Goal: Task Accomplishment & Management: Complete application form

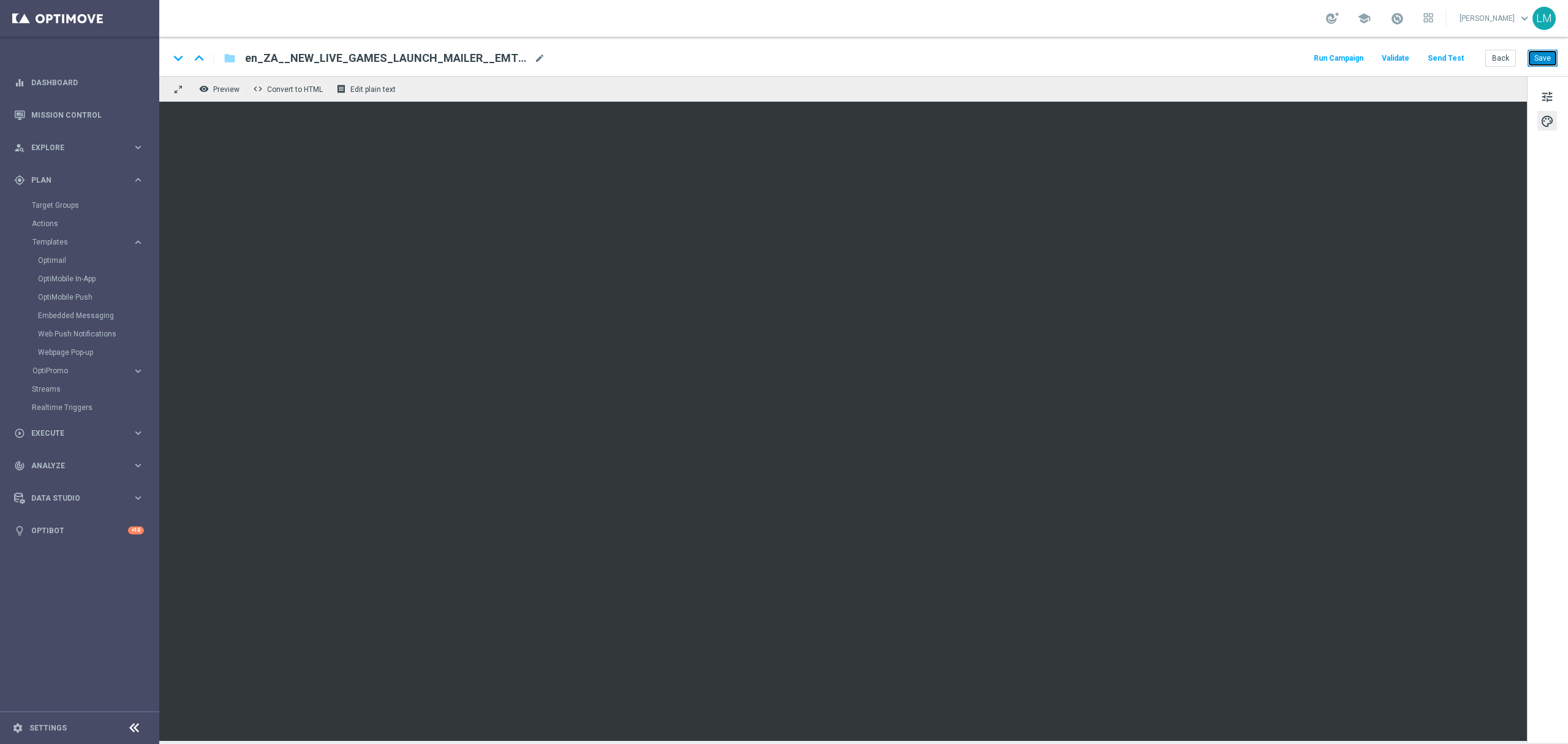
click at [1544, 58] on button "Save" at bounding box center [1543, 58] width 30 height 17
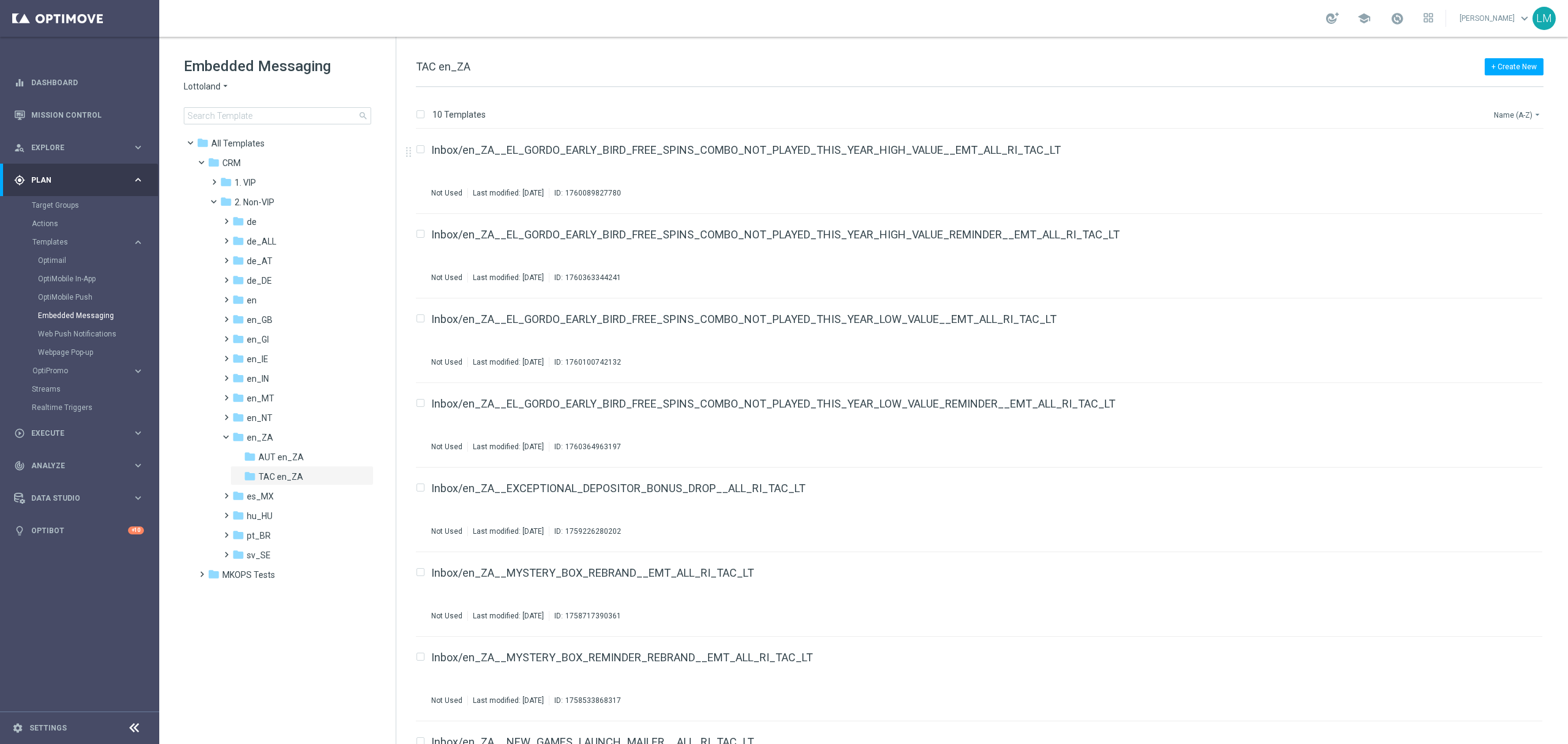
click at [1501, 113] on button "Name (A-Z) arrow_drop_down" at bounding box center [1518, 114] width 51 height 14
click at [1512, 166] on span "Date Modified (Newest)" at bounding box center [1497, 169] width 82 height 9
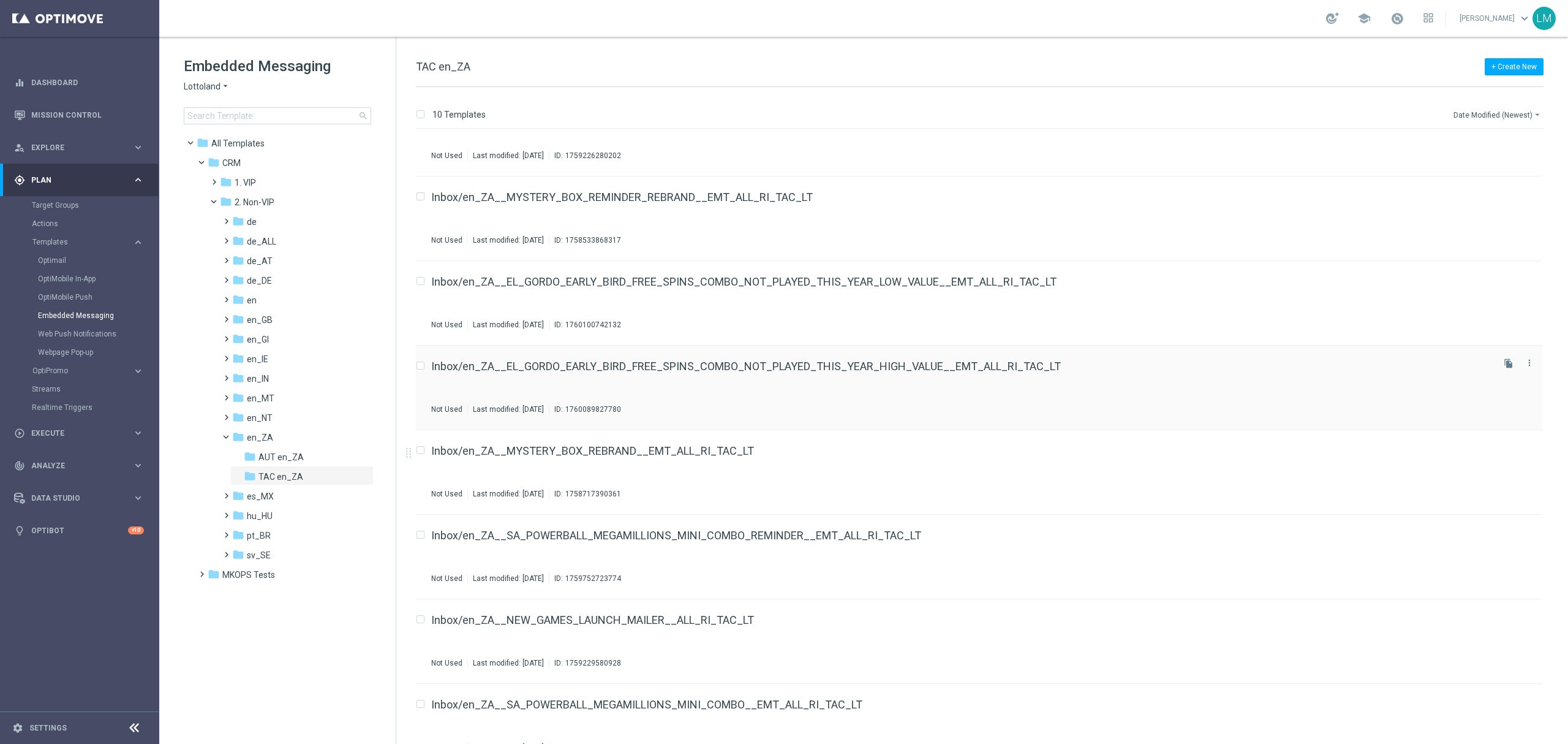
scroll to position [231, 0]
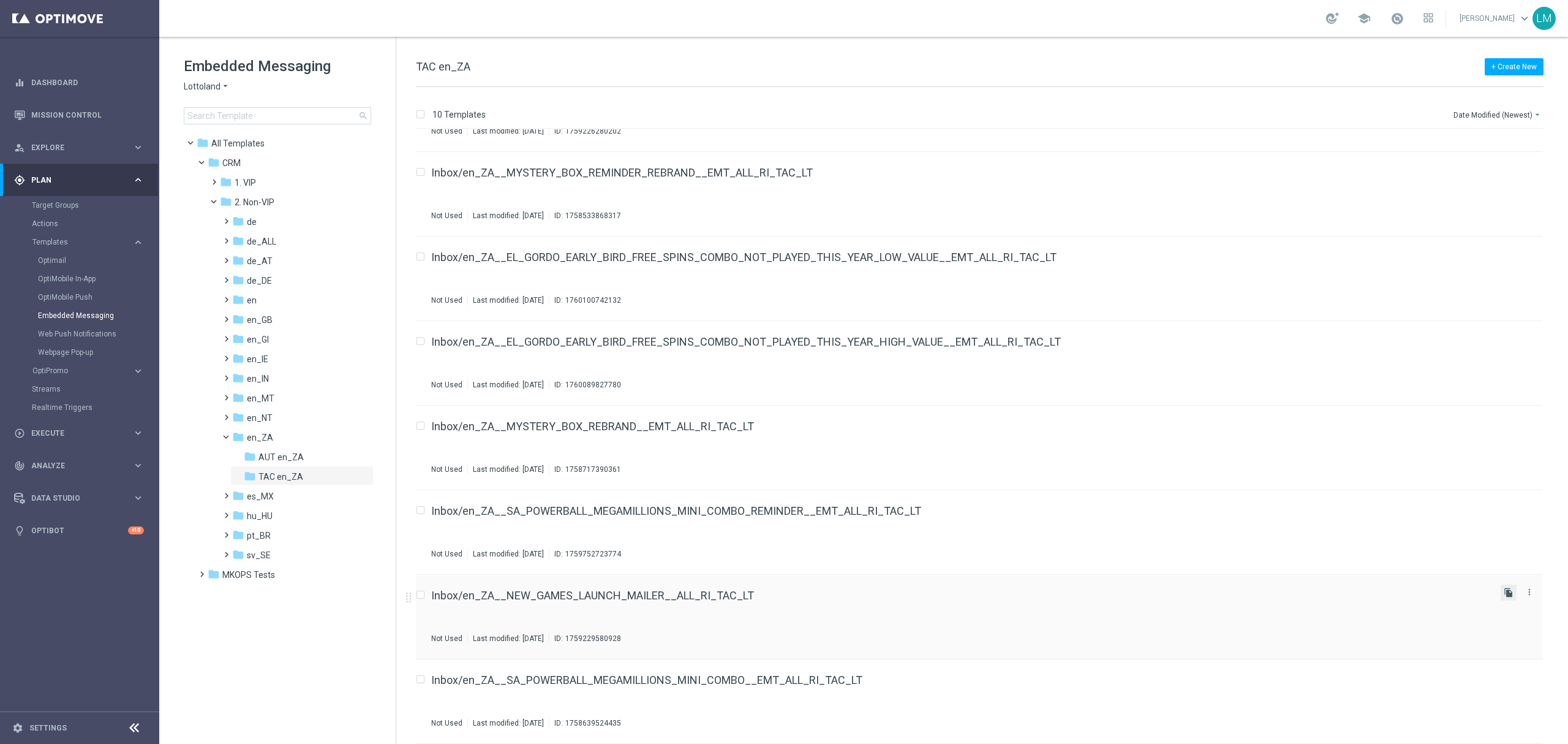
click at [1504, 592] on icon "file_copy" at bounding box center [1509, 593] width 10 height 10
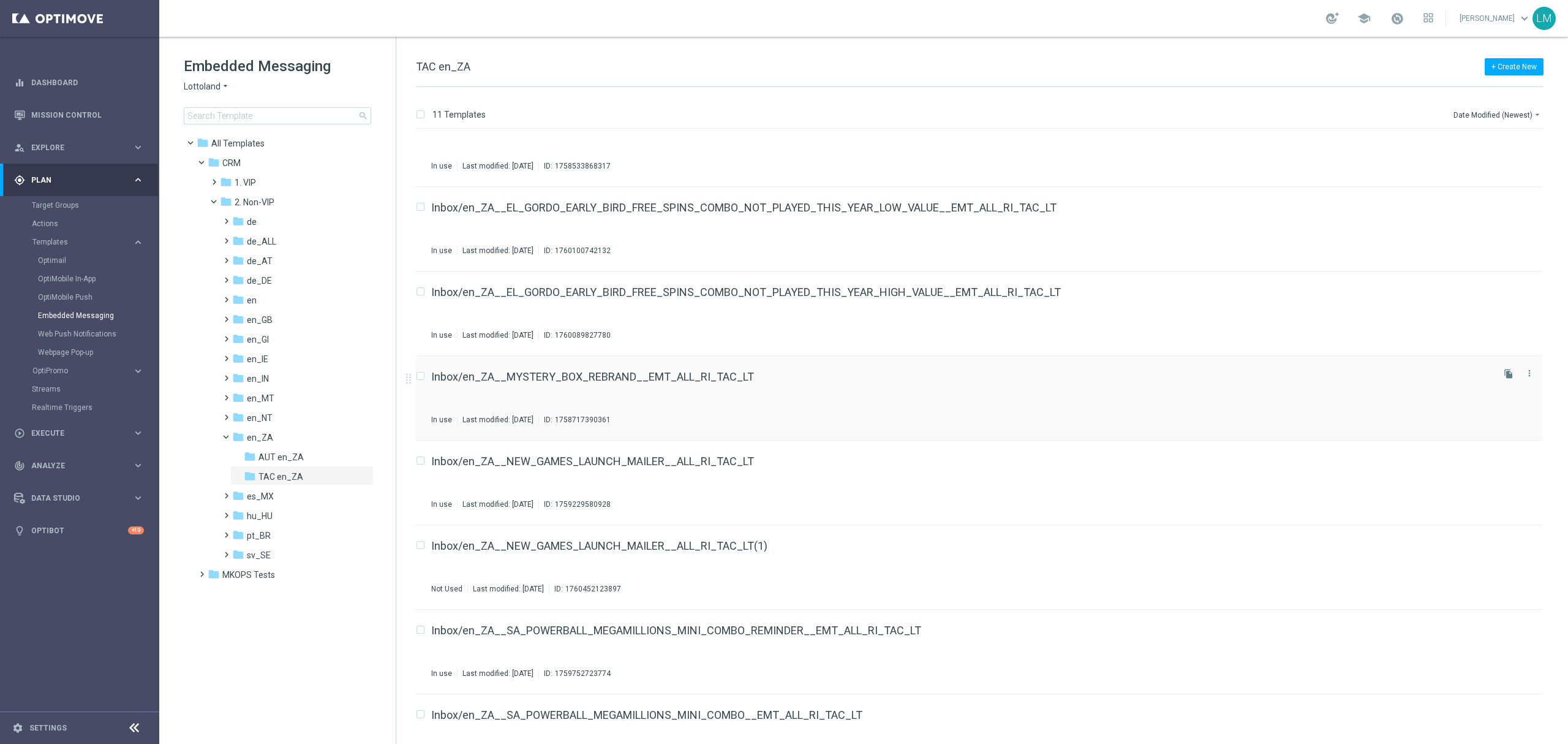
scroll to position [315, 0]
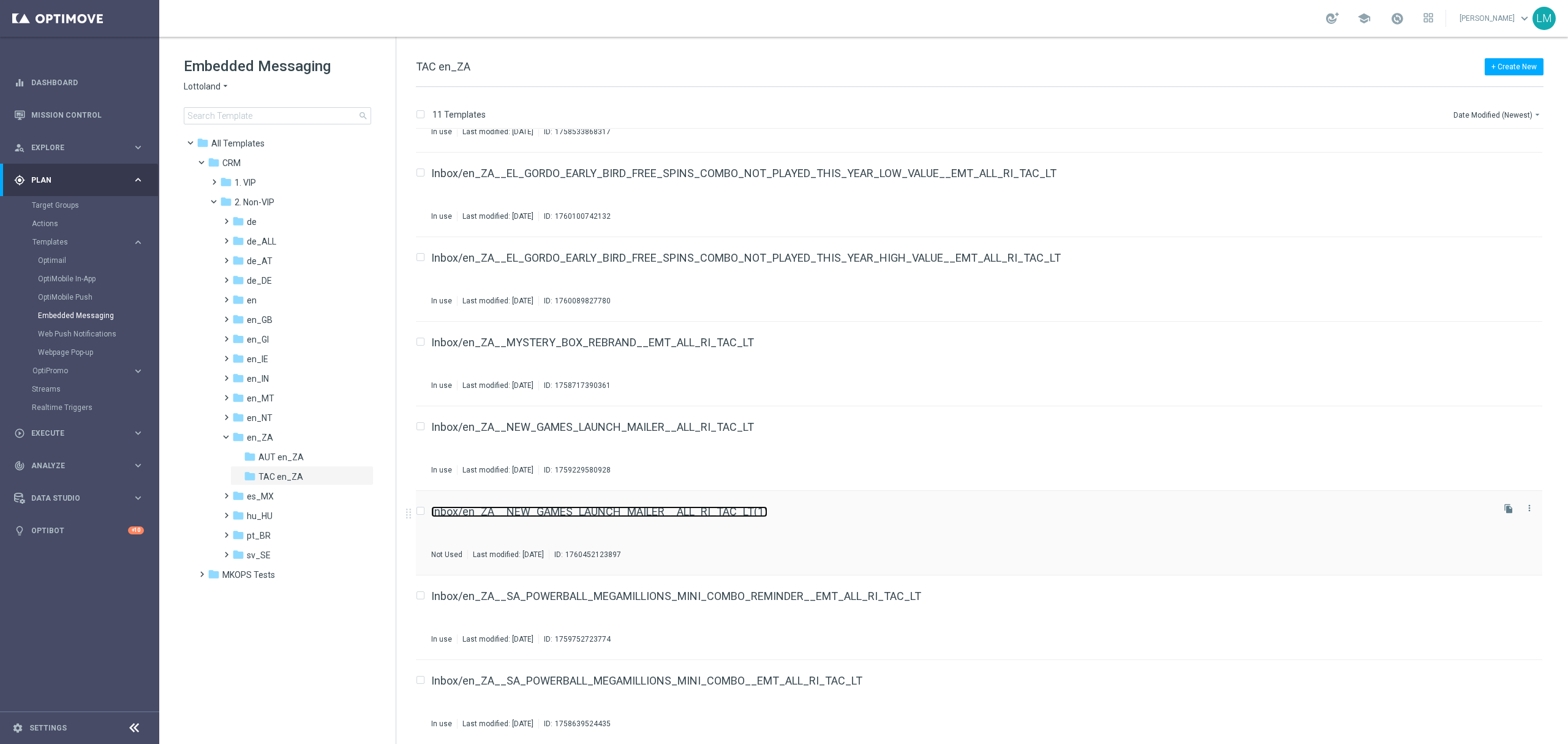
click at [686, 513] on link "Inbox/en_ZA__NEW_GAMES_LAUNCH_MAILER__ALL_RI_TAC_LT(1)" at bounding box center [599, 512] width 336 height 11
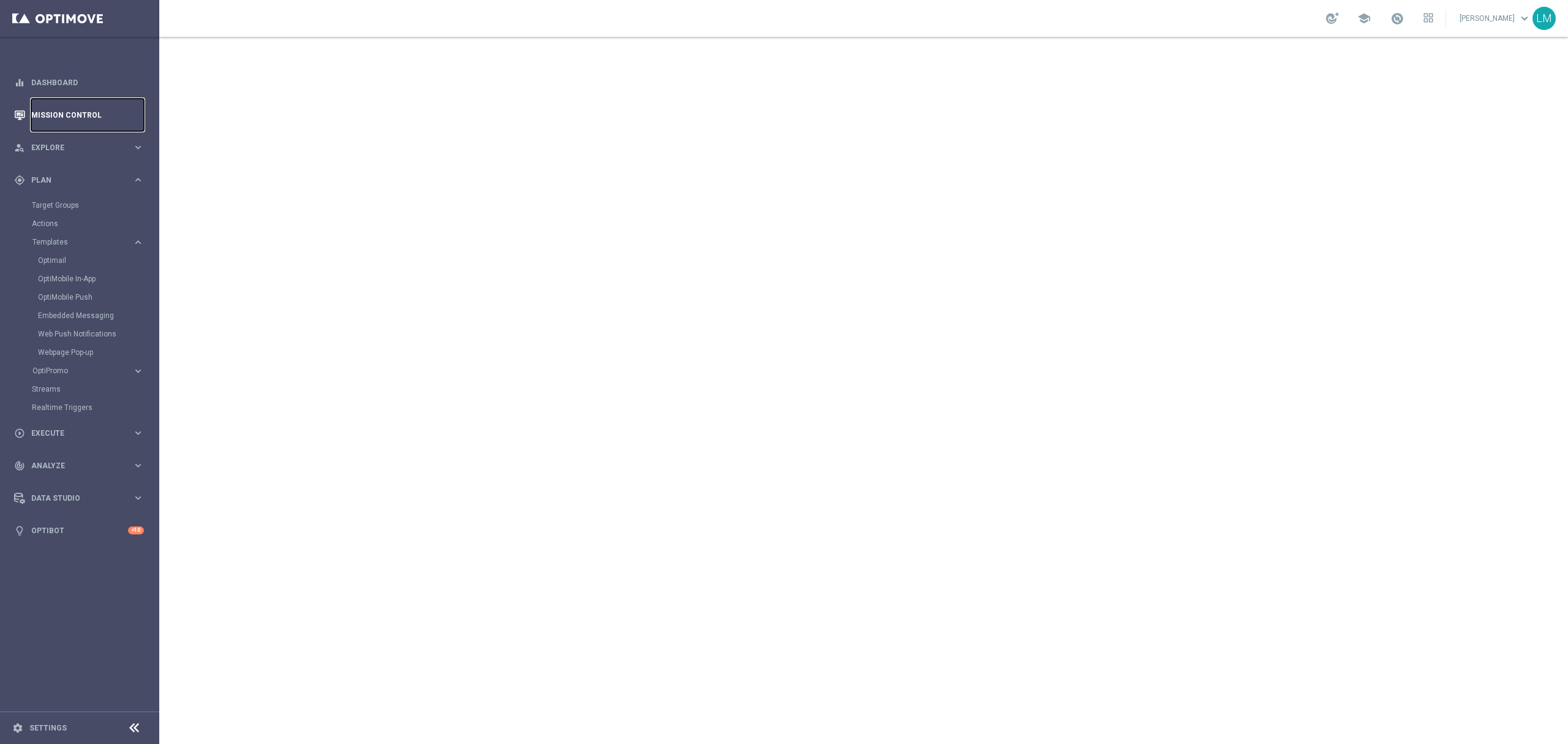
click at [66, 120] on link "Mission Control" at bounding box center [88, 114] width 113 height 32
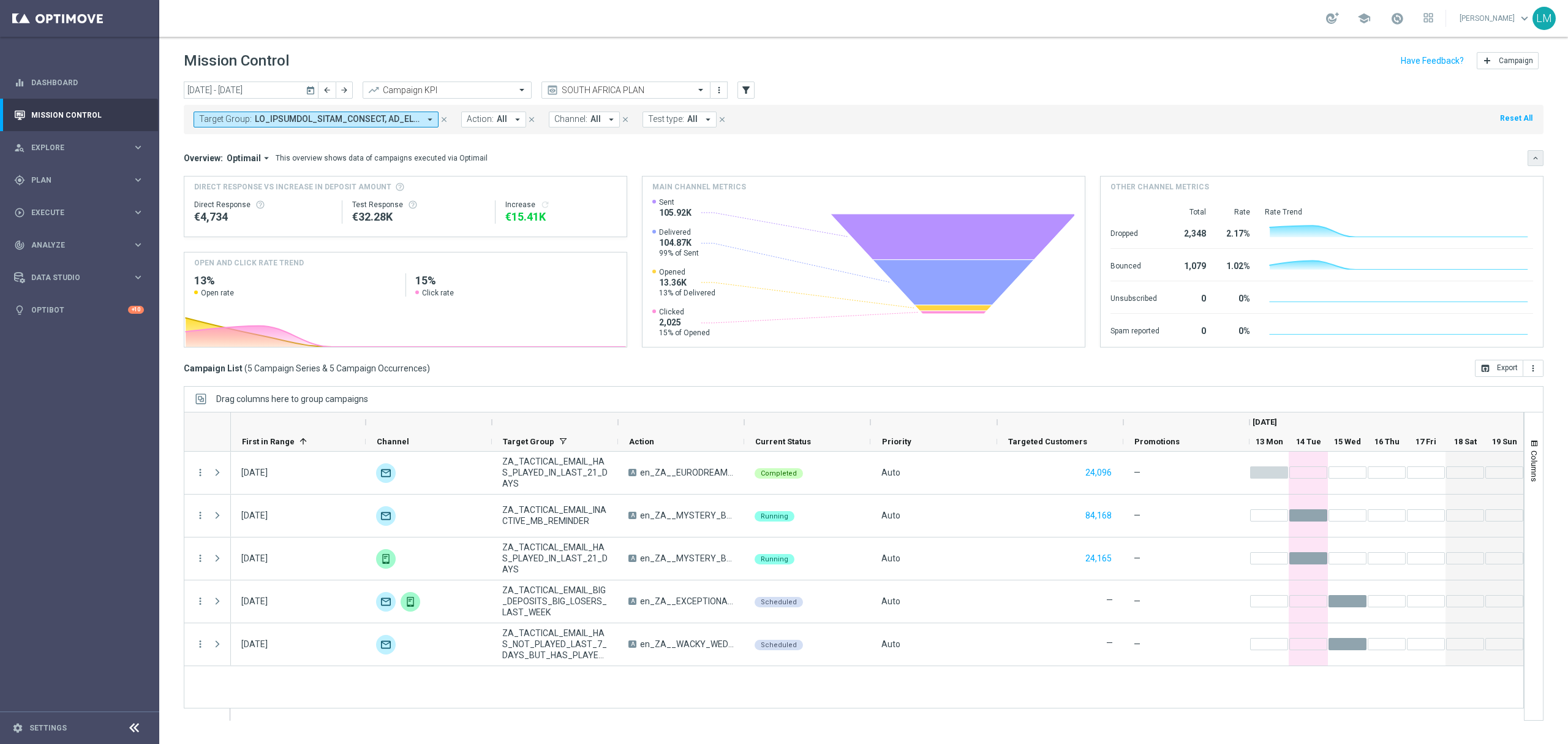
click at [1530, 157] on button "keyboard_arrow_down" at bounding box center [1535, 158] width 16 height 16
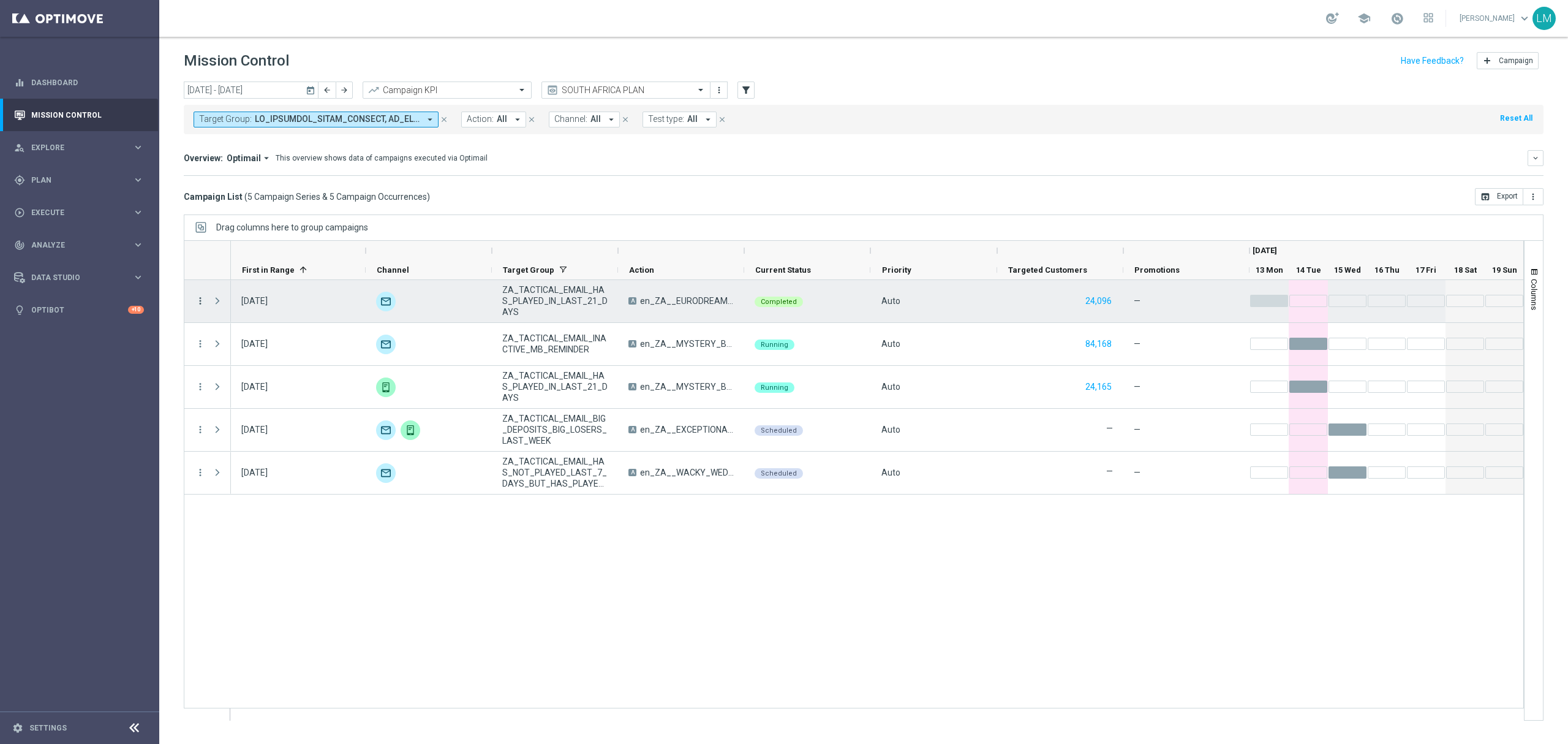
click at [199, 295] on icon "more_vert" at bounding box center [200, 301] width 11 height 11
click at [275, 343] on span "Channel Metrics" at bounding box center [253, 343] width 58 height 9
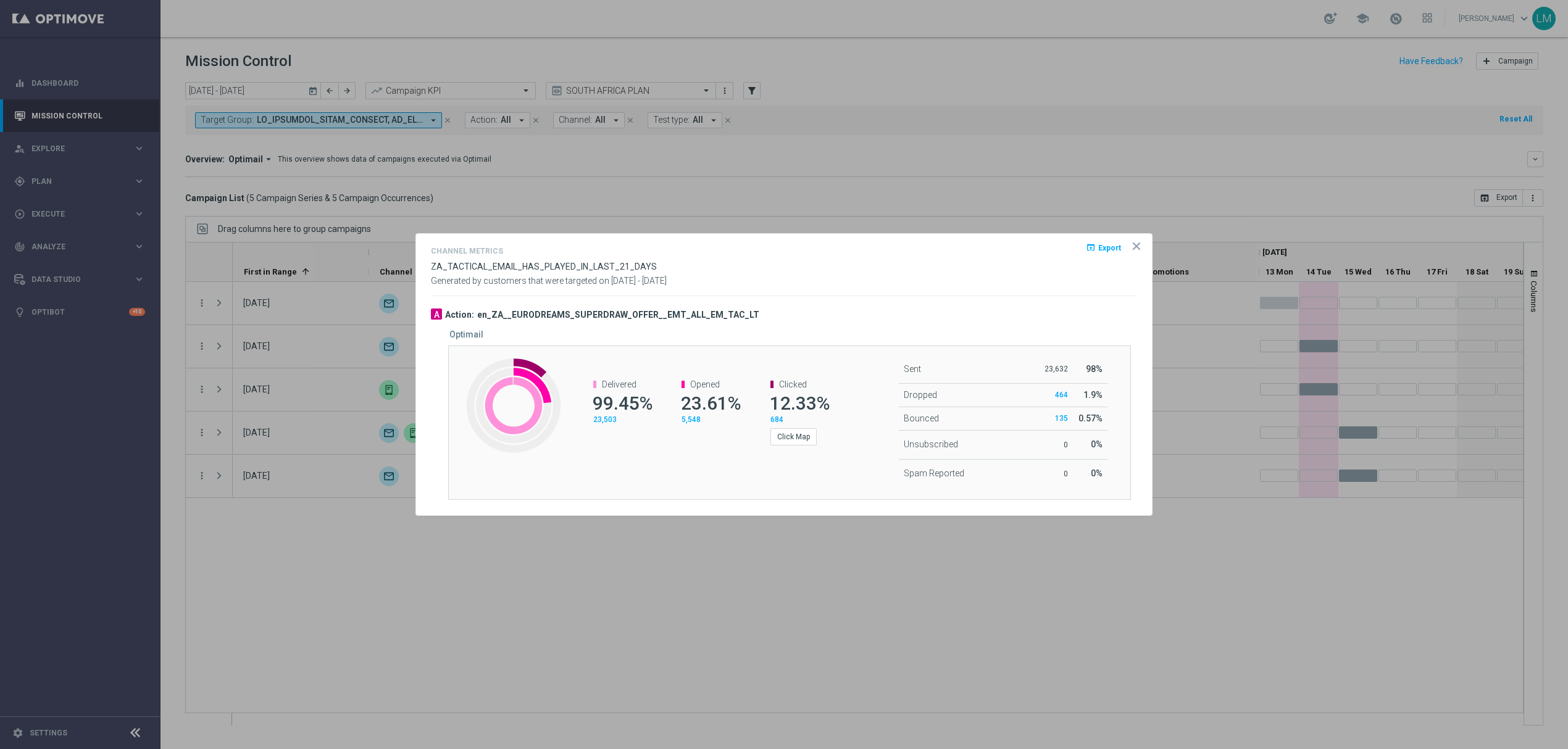
click at [1133, 240] on icon "icon" at bounding box center [1137, 246] width 12 height 12
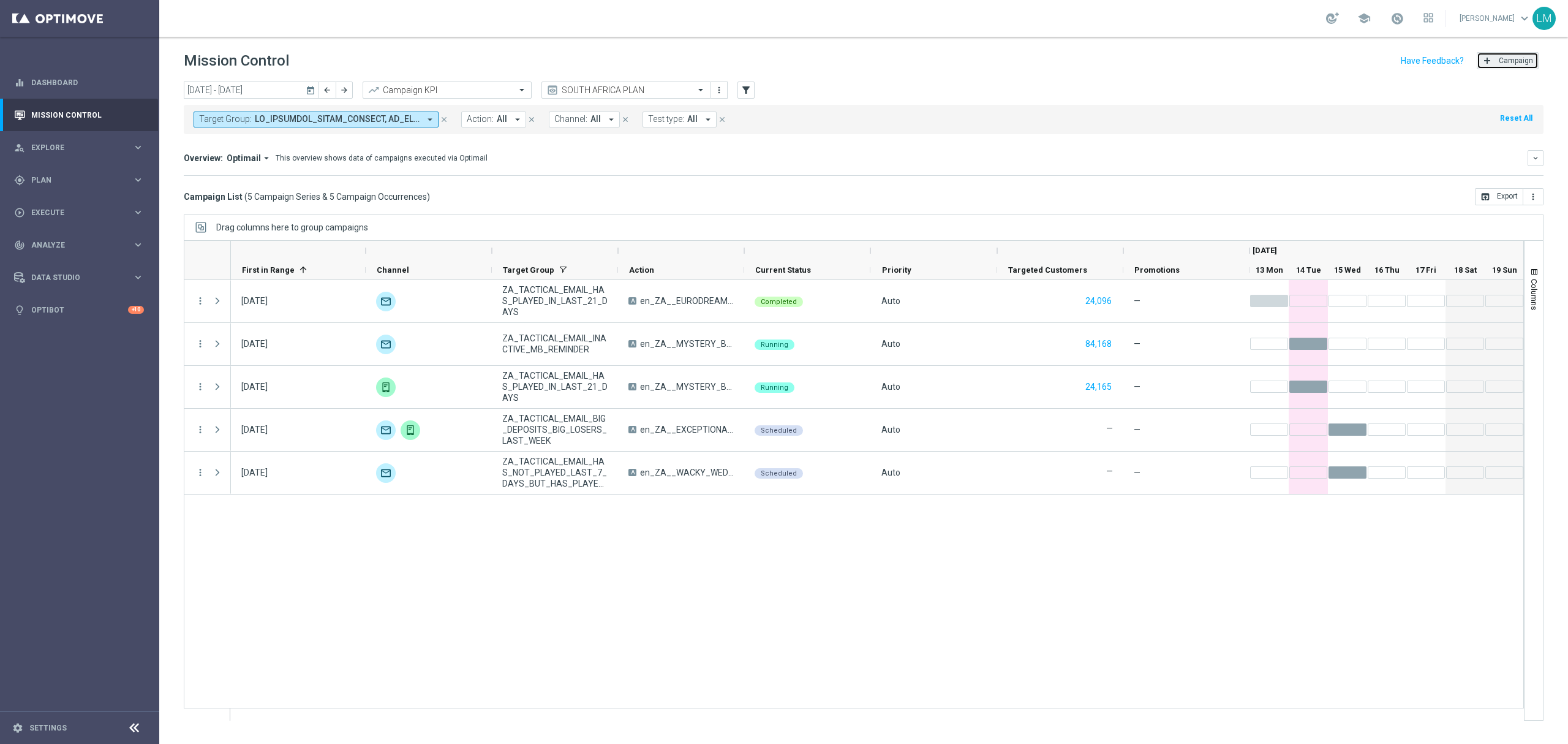
click at [1510, 60] on span "Campaign" at bounding box center [1516, 60] width 34 height 9
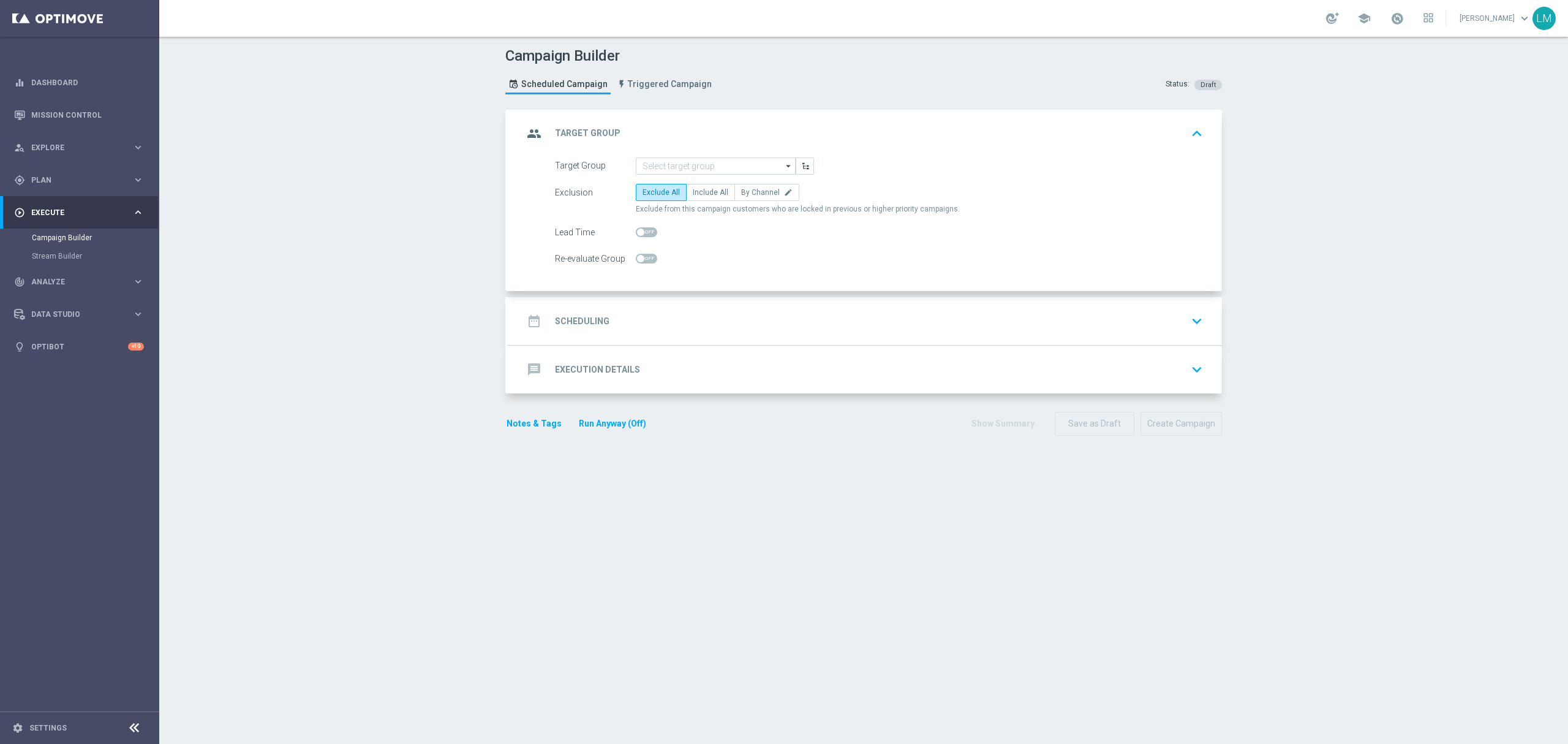
click at [688, 182] on form "Target Group arrow_drop_down Drag here to set row groups Drag here to set colum…" at bounding box center [879, 212] width 648 height 110
click at [693, 188] on span "Include All" at bounding box center [710, 193] width 36 height 9
click at [693, 190] on input "Include All" at bounding box center [697, 195] width 8 height 8
radio input "true"
click at [694, 162] on input at bounding box center [715, 166] width 160 height 17
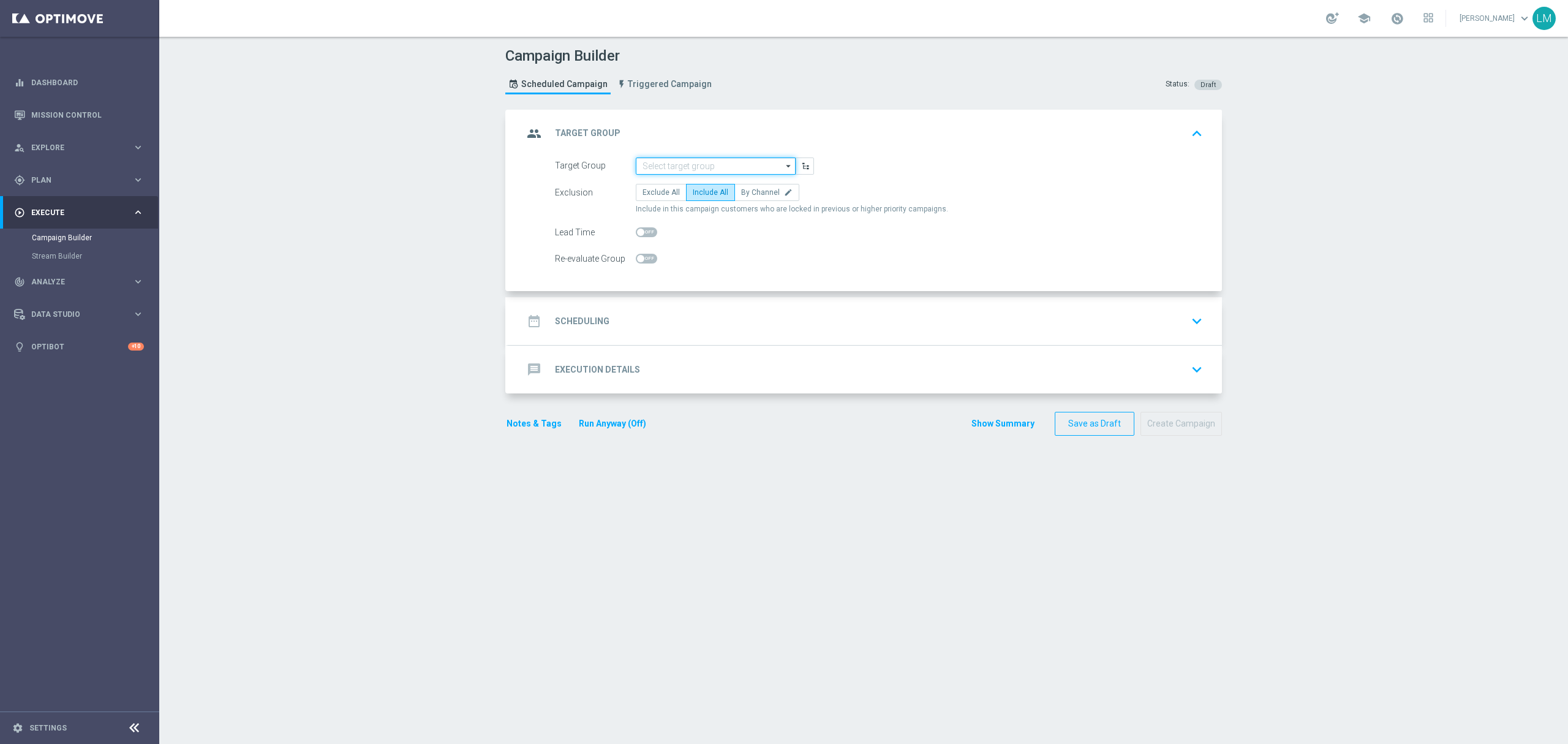
paste input "ZA_TACTICAL_EMAIL_ALL_EXCEPT_DORMANTS"
click at [697, 179] on div "ZA_TACTICAL_EMAIL_ALL_EXCEPT_DORMANTS" at bounding box center [716, 189] width 148 height 22
type input "ZA_TACTICAL_EMAIL_ALL_EXCEPT_DORMANTS"
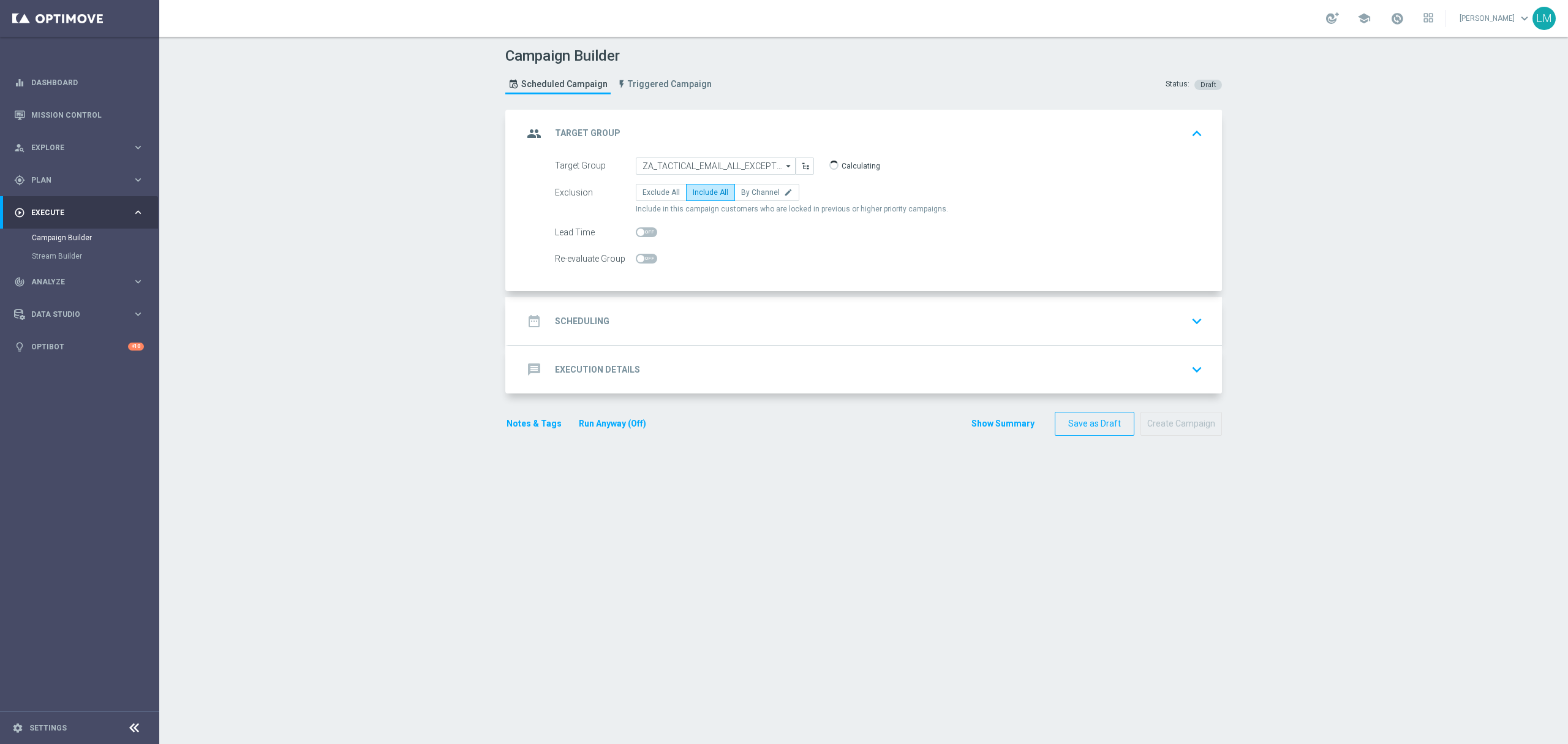
click at [687, 302] on div "date_range Scheduling keyboard_arrow_down" at bounding box center [865, 321] width 714 height 48
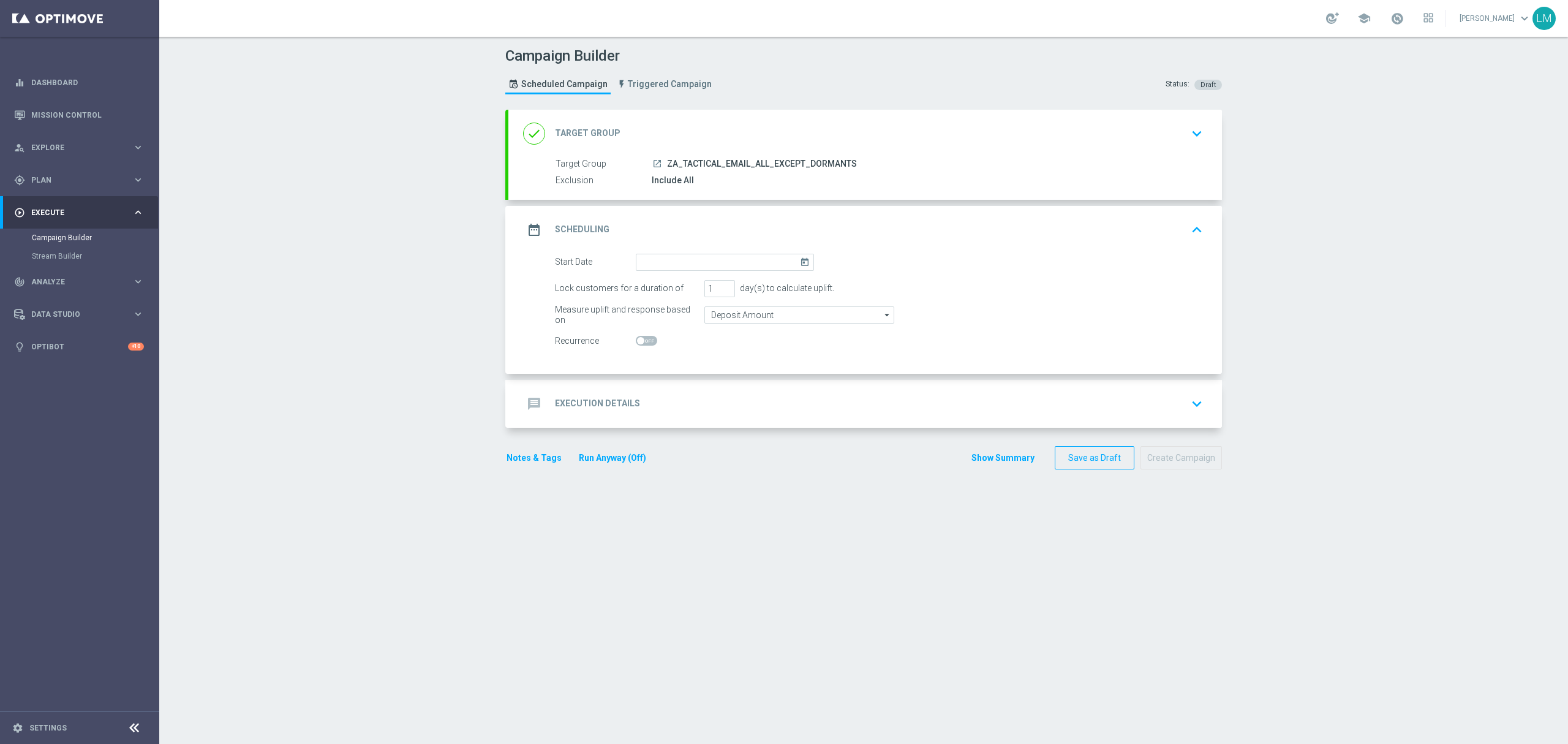
click at [800, 265] on icon "today" at bounding box center [807, 260] width 14 height 14
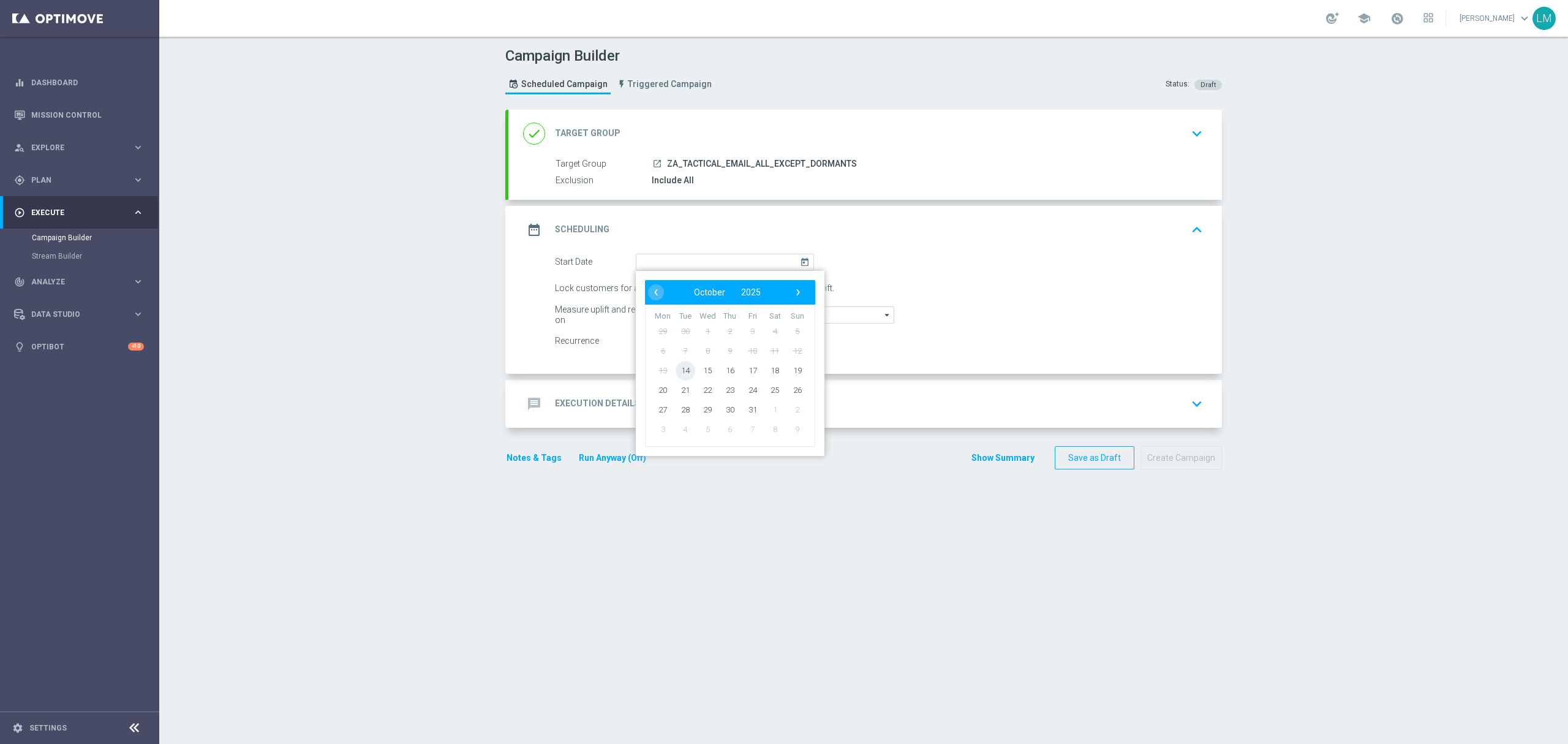
click at [682, 371] on span "14" at bounding box center [685, 370] width 20 height 20
type input "[DATE]"
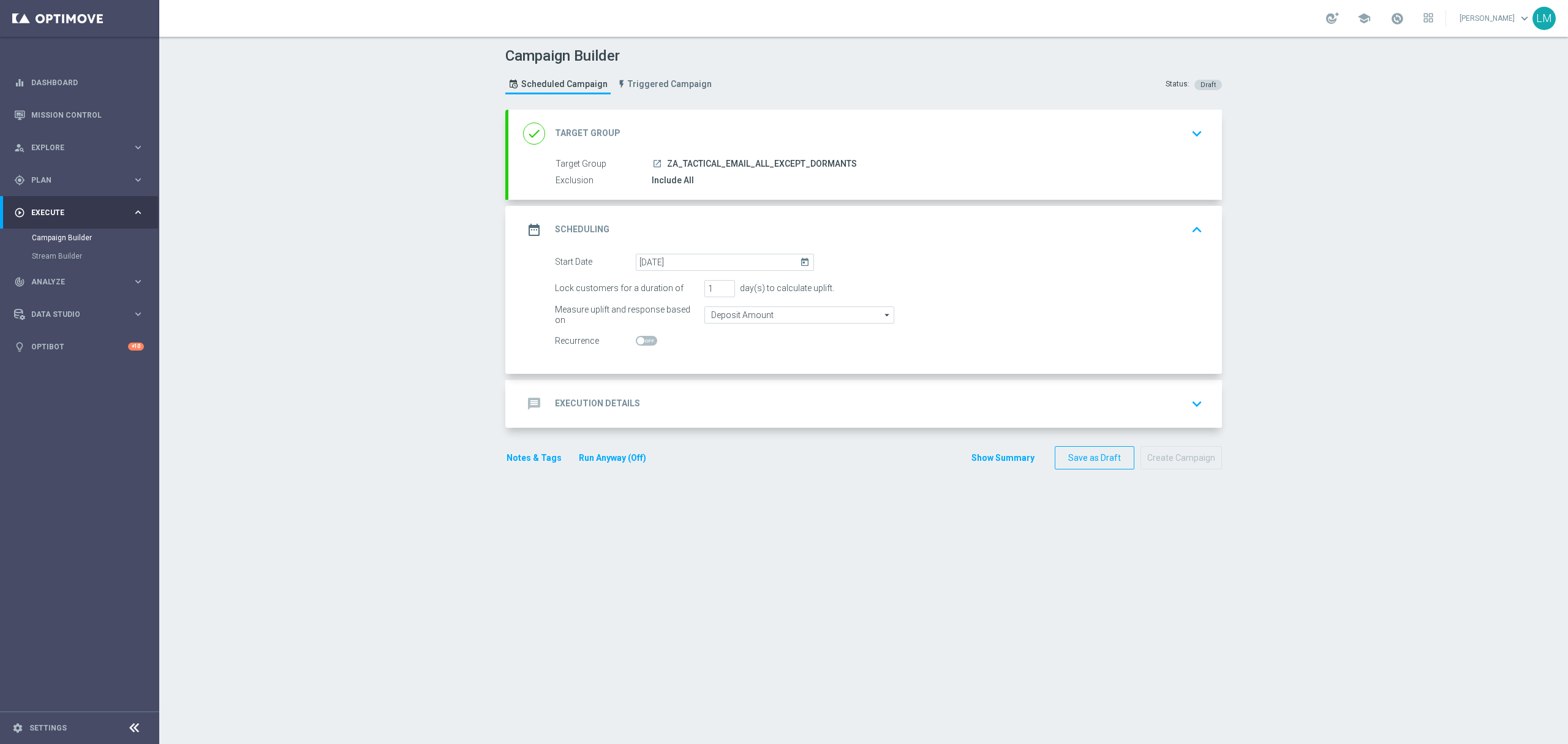
click at [704, 410] on div "message Execution Details keyboard_arrow_down" at bounding box center [865, 404] width 684 height 23
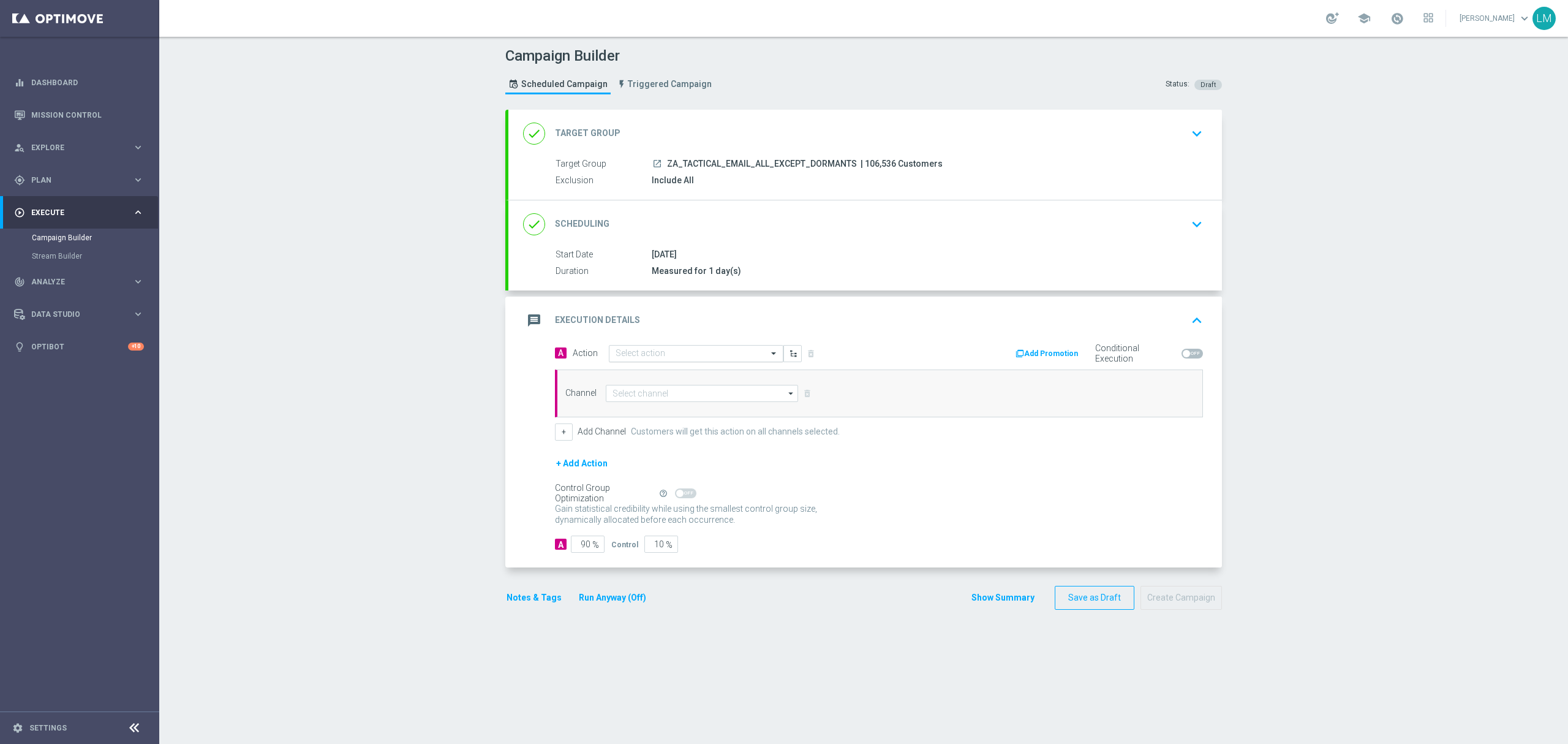
click at [688, 360] on div "Select action" at bounding box center [696, 354] width 175 height 17
paste input "en_ZA__NEW_LIVE_GAMES_LAUNCH_MAILER__EMT_ALL_EM_TAC_LT"
type input "en_ZA__NEW_LIVE_GAMES_LAUNCH_MAILER__EMT_ALL_EM_TAC_LT"
click at [668, 393] on span "Create new action" at bounding box center [659, 391] width 64 height 9
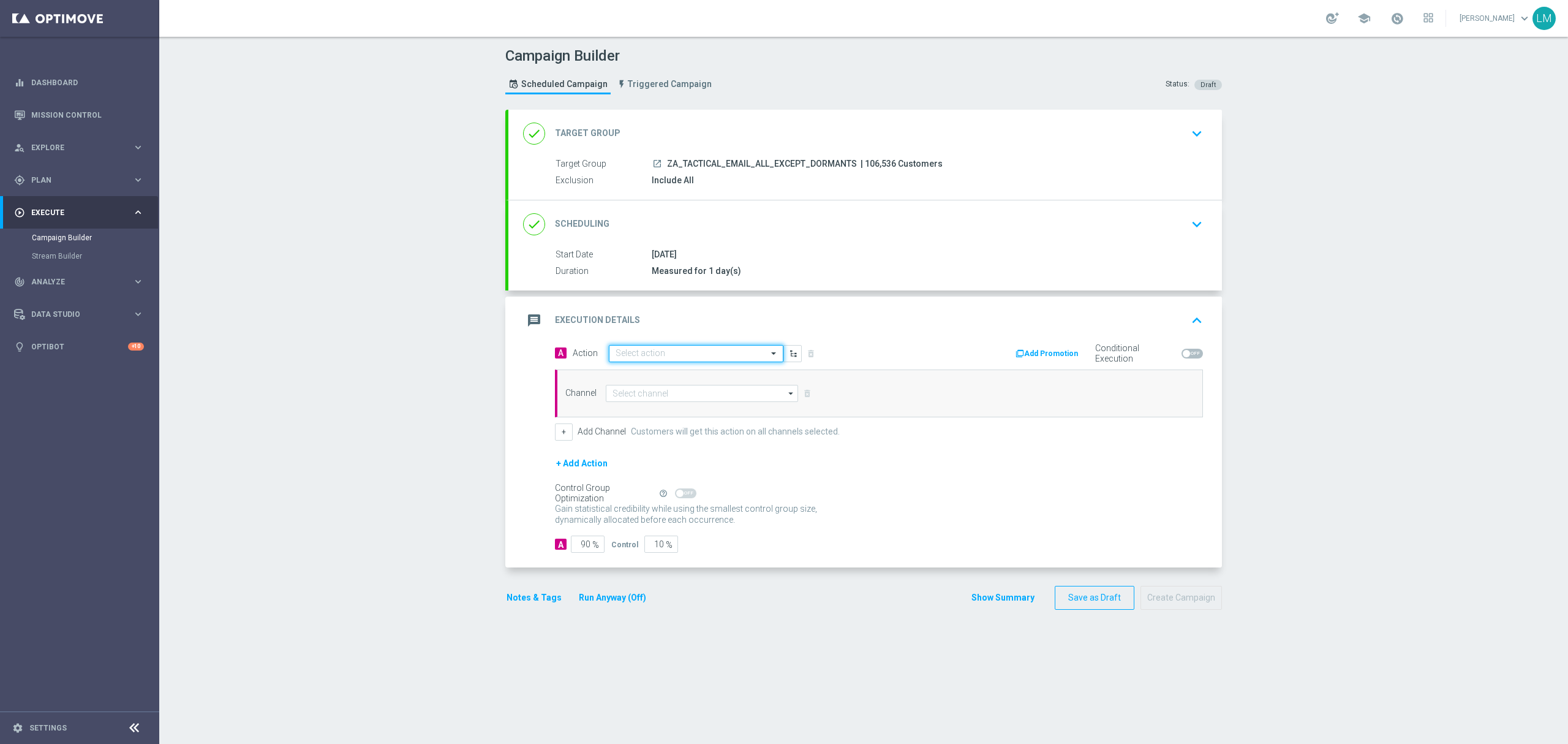
scroll to position [0, 0]
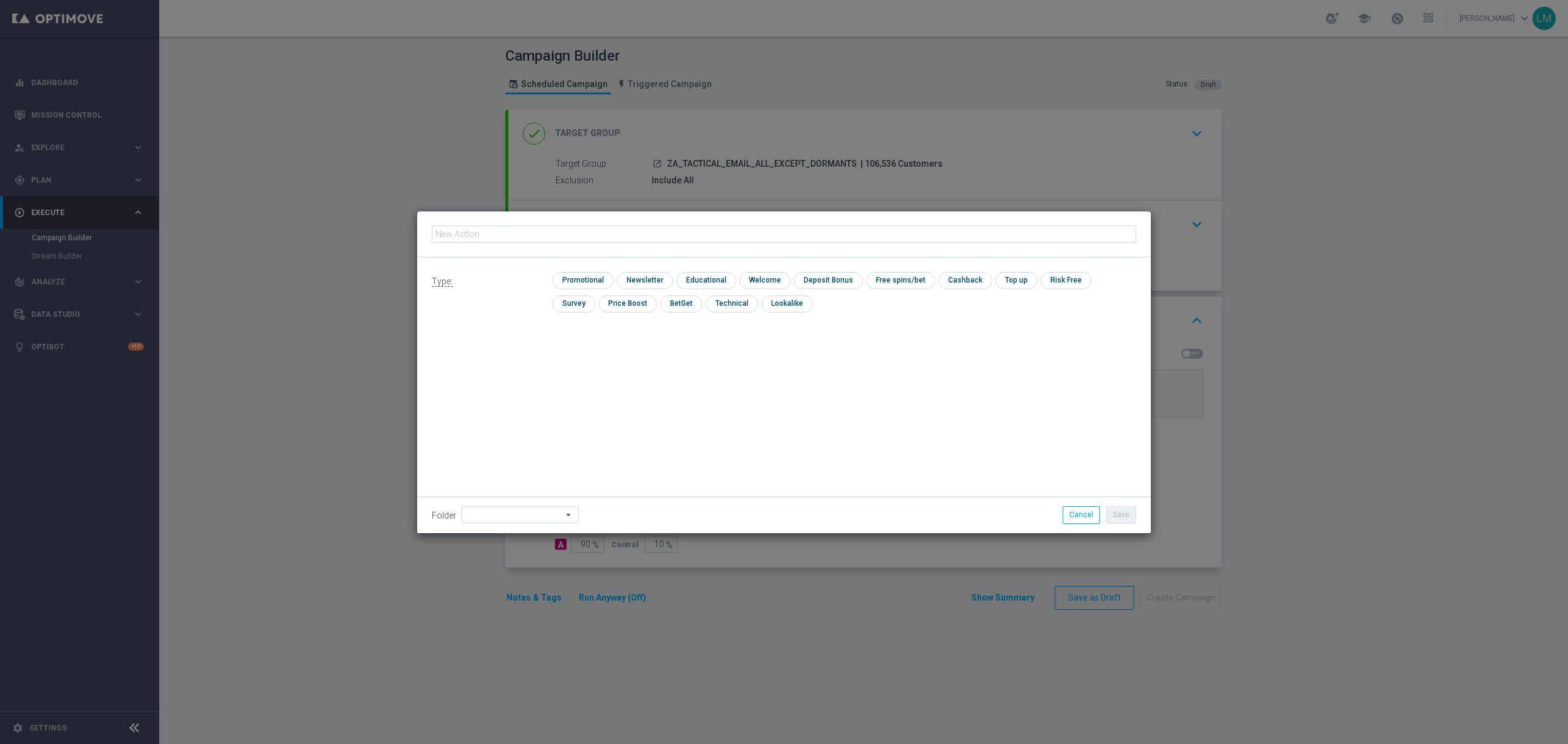
type input "en_ZA__NEW_LIVE_GAMES_LAUNCH_MAILER__EMT_ALL_EM_TAC_LT"
click at [586, 285] on input "checkbox" at bounding box center [582, 280] width 58 height 16
checkbox input "true"
click at [1128, 519] on button "Save" at bounding box center [1121, 514] width 30 height 17
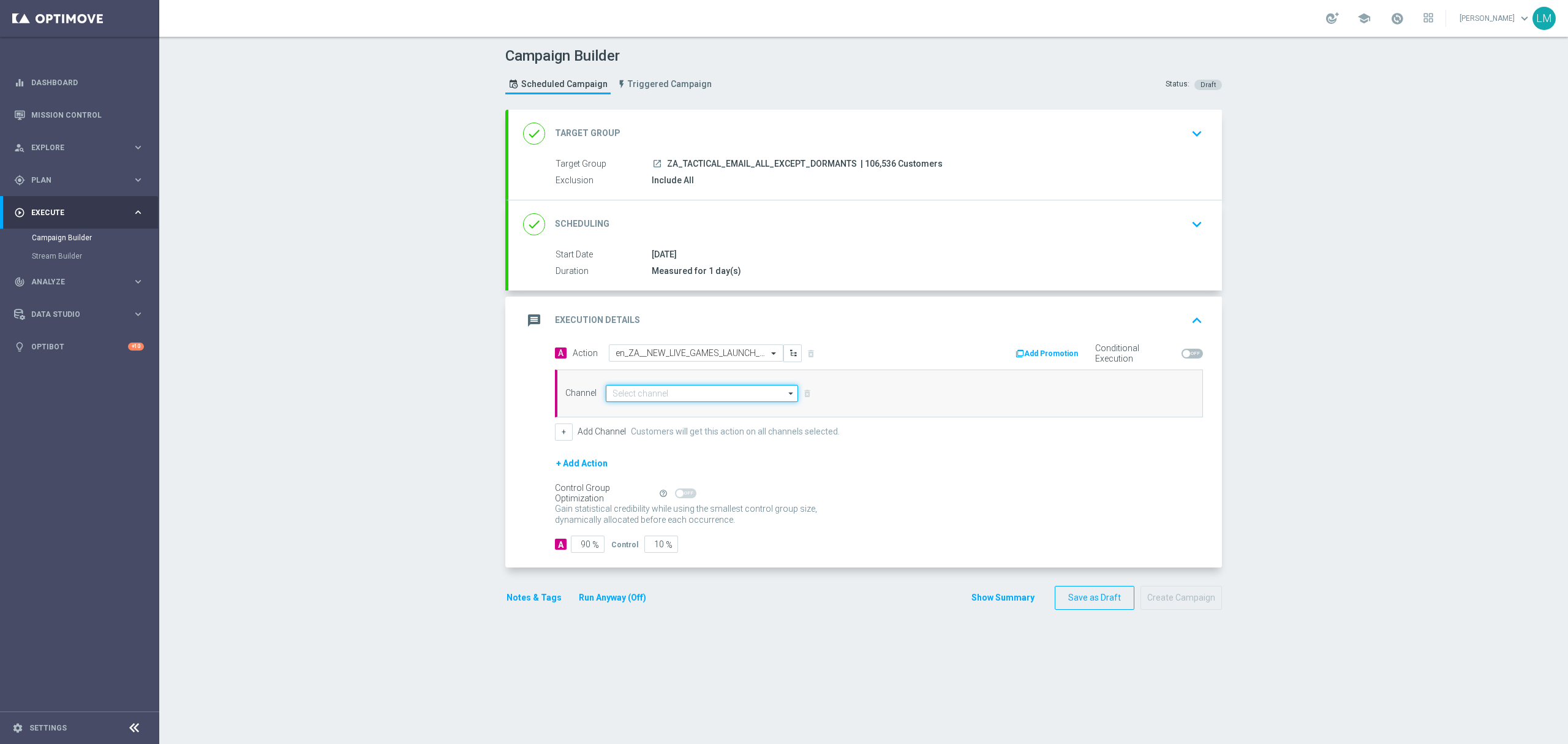
click at [660, 388] on input at bounding box center [701, 393] width 192 height 17
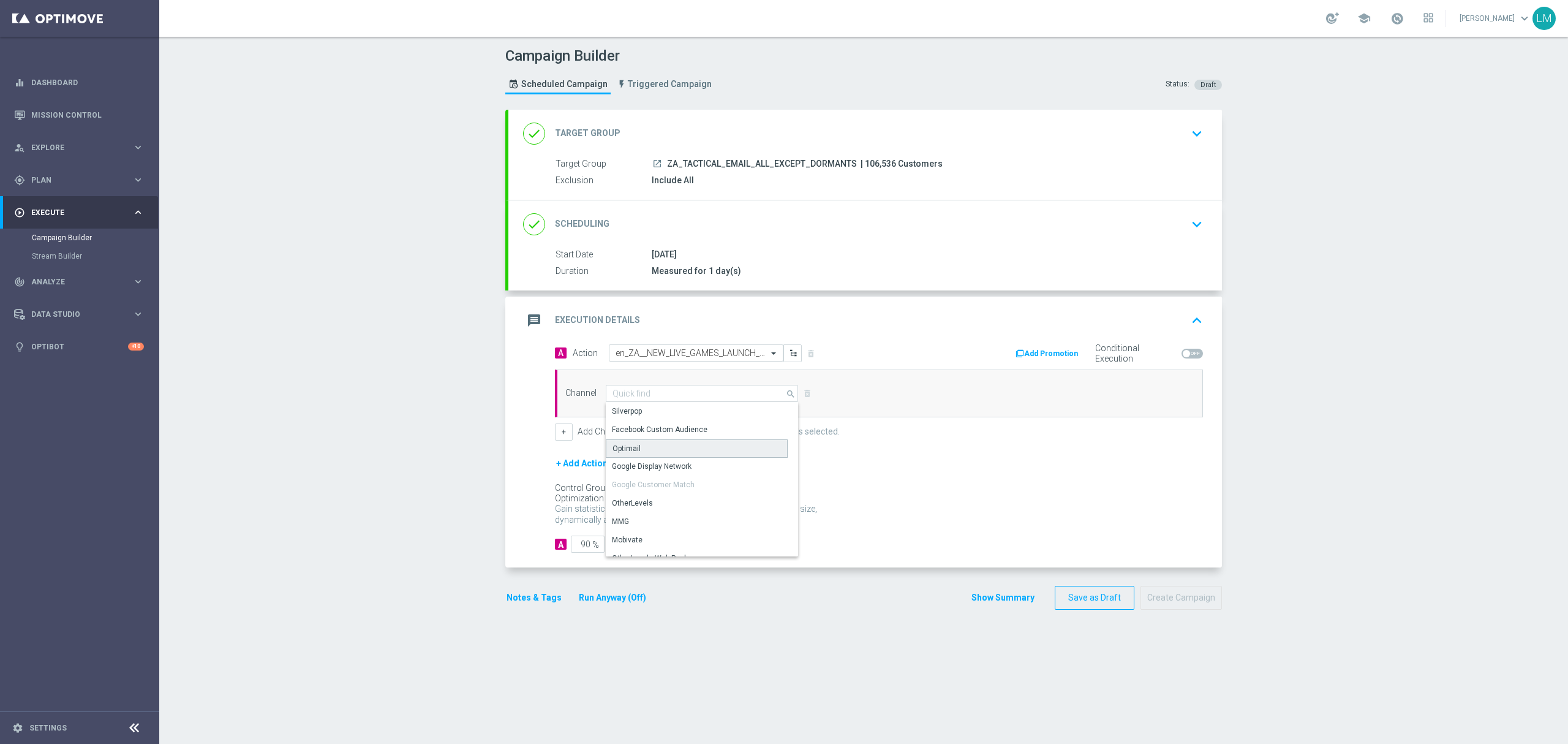
click at [643, 446] on div "Optimail" at bounding box center [697, 448] width 182 height 18
type input "Optimail"
click at [560, 441] on button "+" at bounding box center [564, 432] width 18 height 17
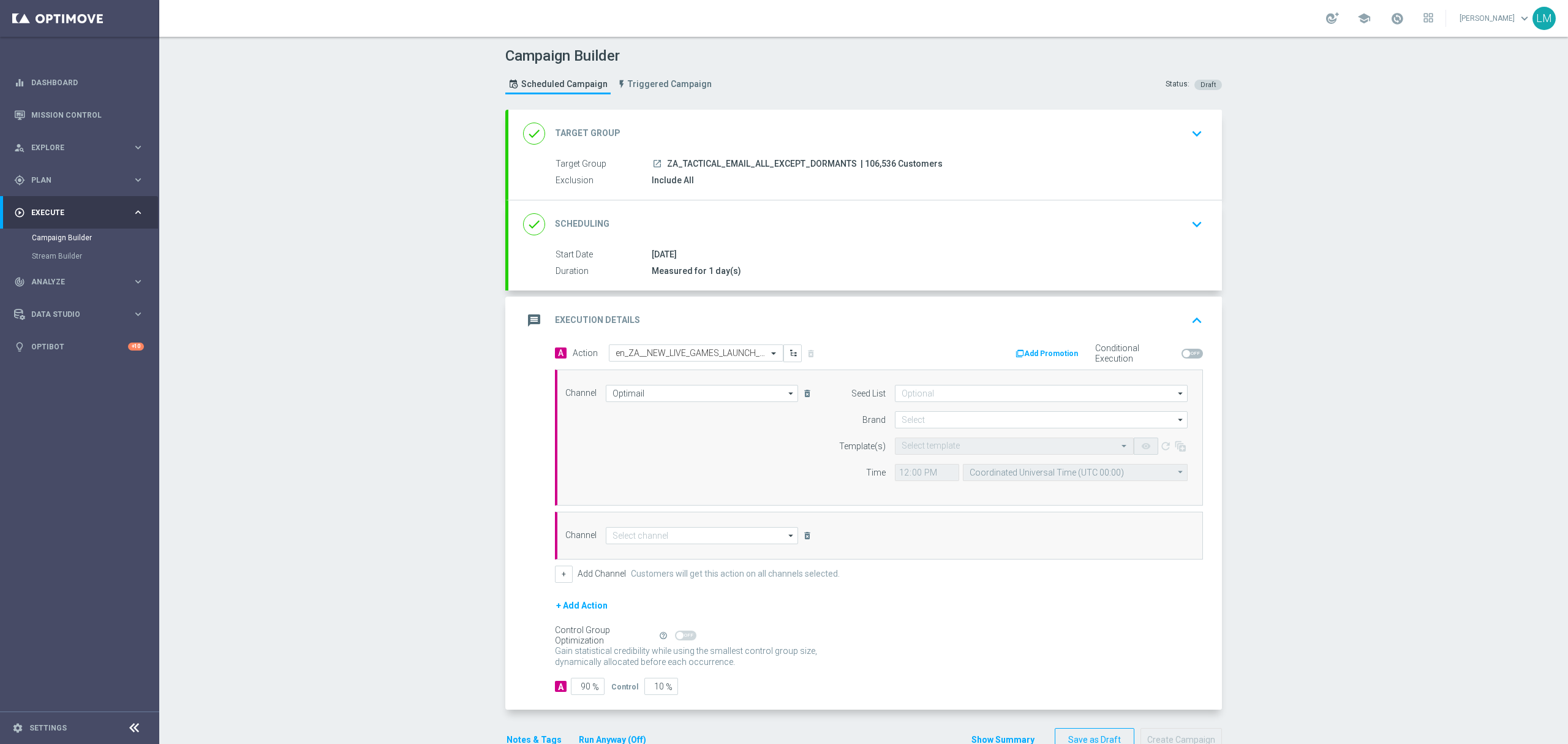
click at [716, 447] on div "Channel Optimail Optimail arrow_drop_down Drag here to set row groups Drag here…" at bounding box center [876, 438] width 640 height 106
click at [710, 532] on input at bounding box center [701, 535] width 192 height 17
click at [670, 670] on div "Embedded Messaging" at bounding box center [649, 670] width 76 height 11
type input "Embedded Messaging"
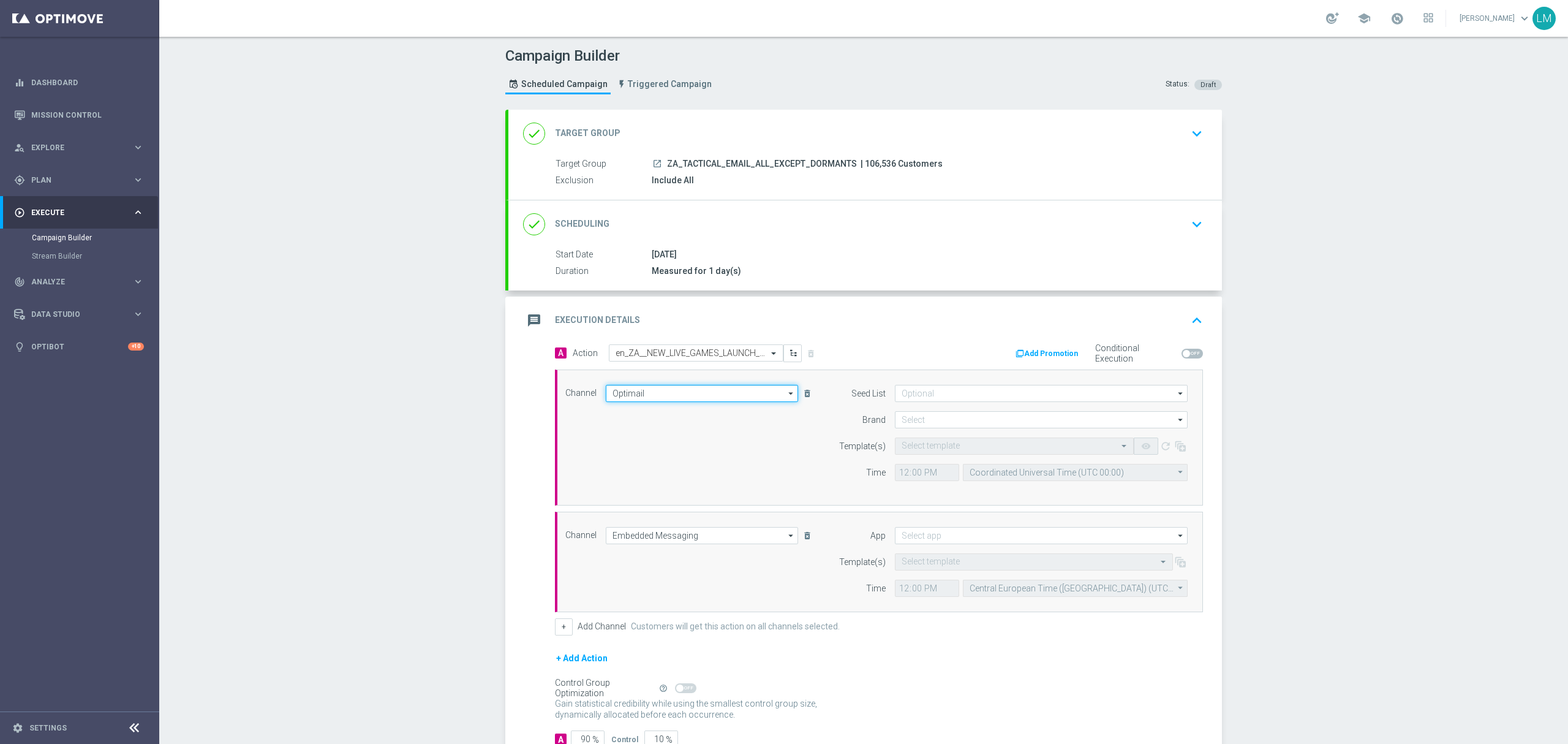
click at [685, 395] on input "Optimail" at bounding box center [701, 393] width 192 height 17
click at [488, 430] on div "Campaign Builder Scheduled Campaign Triggered Campaign Status: Draft done Targe…" at bounding box center [864, 390] width 1409 height 707
type input "Optimail"
click at [907, 422] on input at bounding box center [1041, 419] width 293 height 17
click at [937, 449] on div "lottoland" at bounding box center [1042, 456] width 293 height 17
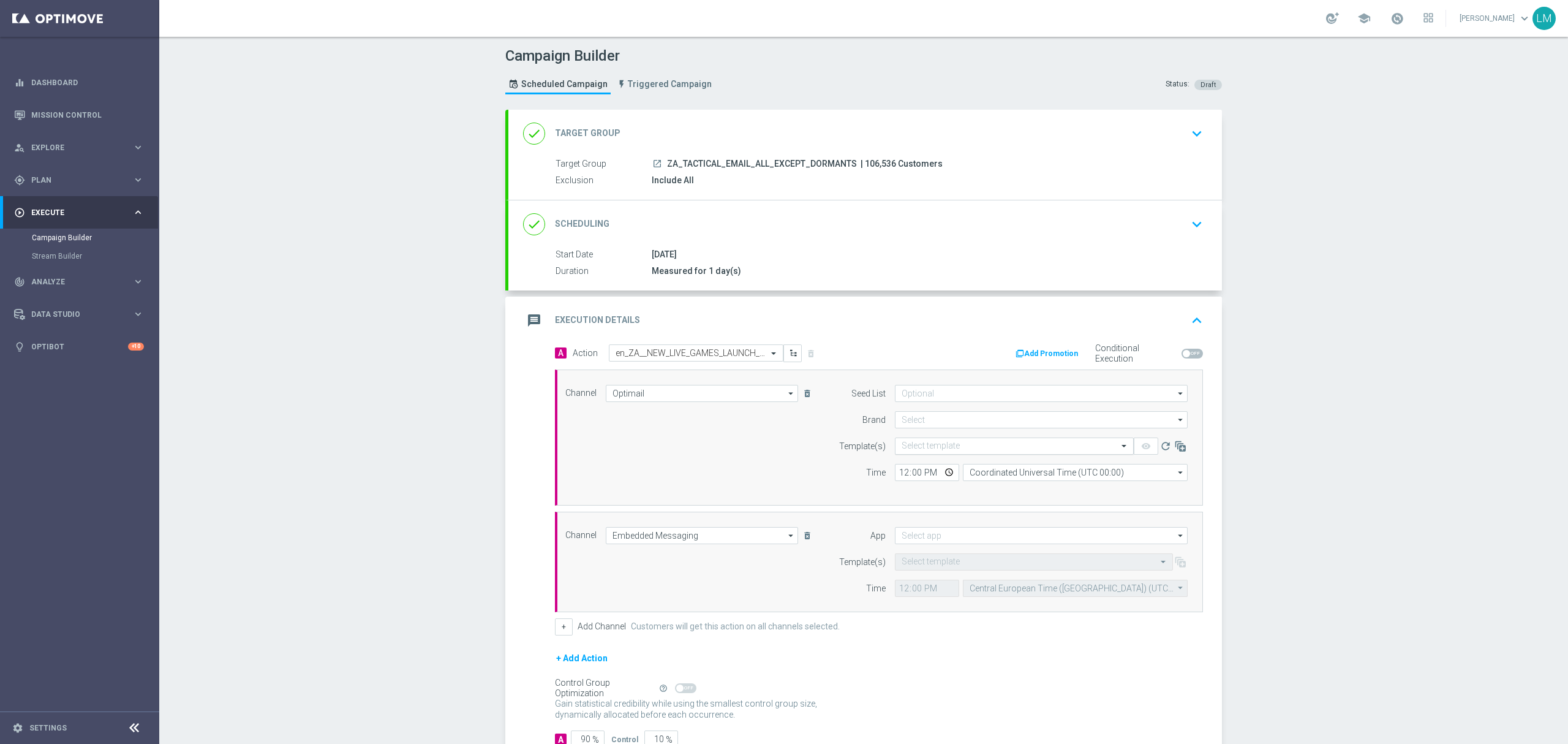
type input "lottoland"
click at [952, 539] on input at bounding box center [1041, 535] width 293 height 17
click at [949, 565] on div "Lottoland" at bounding box center [1042, 571] width 293 height 17
type input "Lottoland"
click at [1049, 469] on input "Coordinated Universal Time (UTC 00:00)" at bounding box center [1075, 472] width 225 height 17
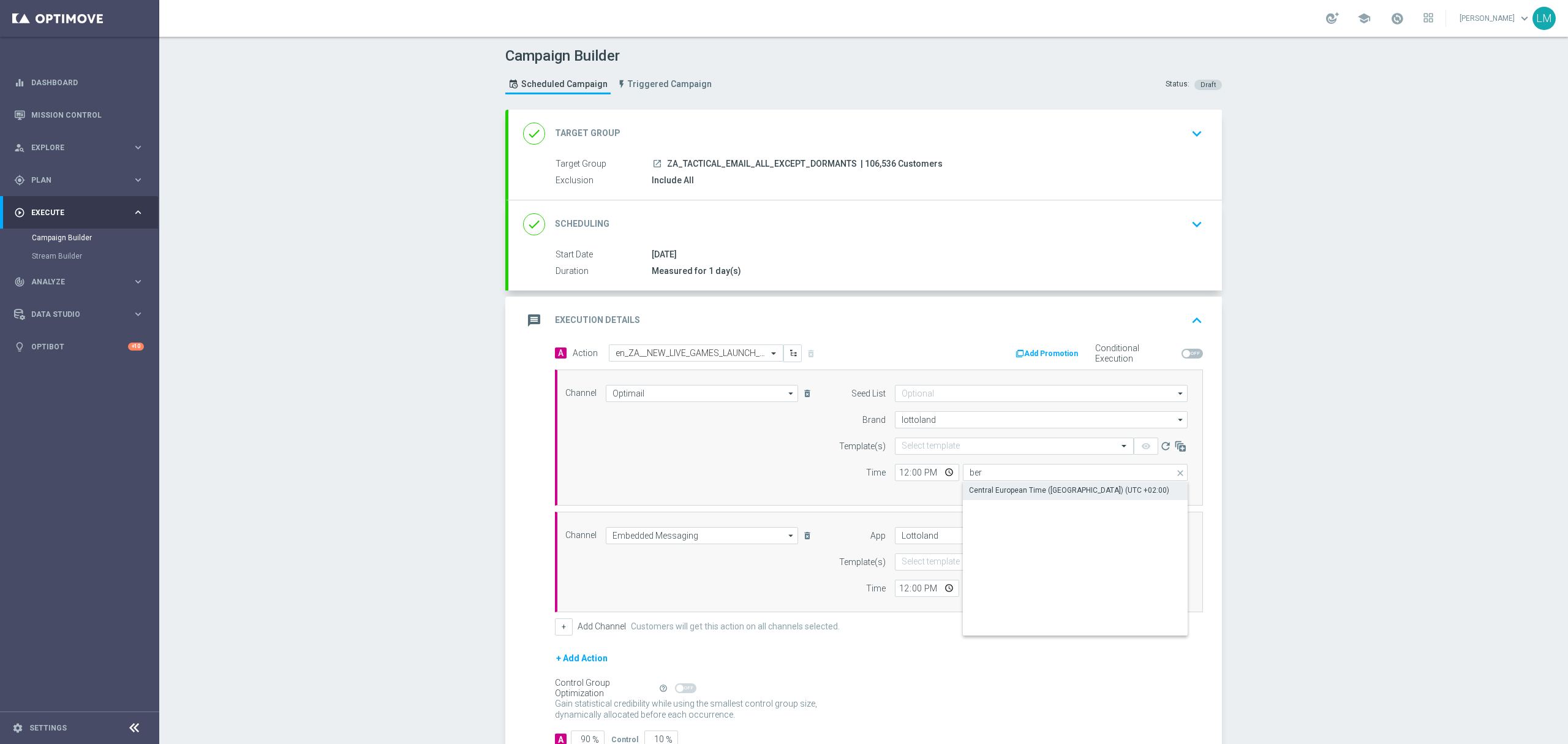
click at [1056, 493] on div "Central European Time ([GEOGRAPHIC_DATA]) (UTC +02:00)" at bounding box center [1069, 490] width 200 height 11
type input "Central European Time ([GEOGRAPHIC_DATA]) (UTC +02:00)"
click at [934, 442] on input "text" at bounding box center [1001, 446] width 201 height 10
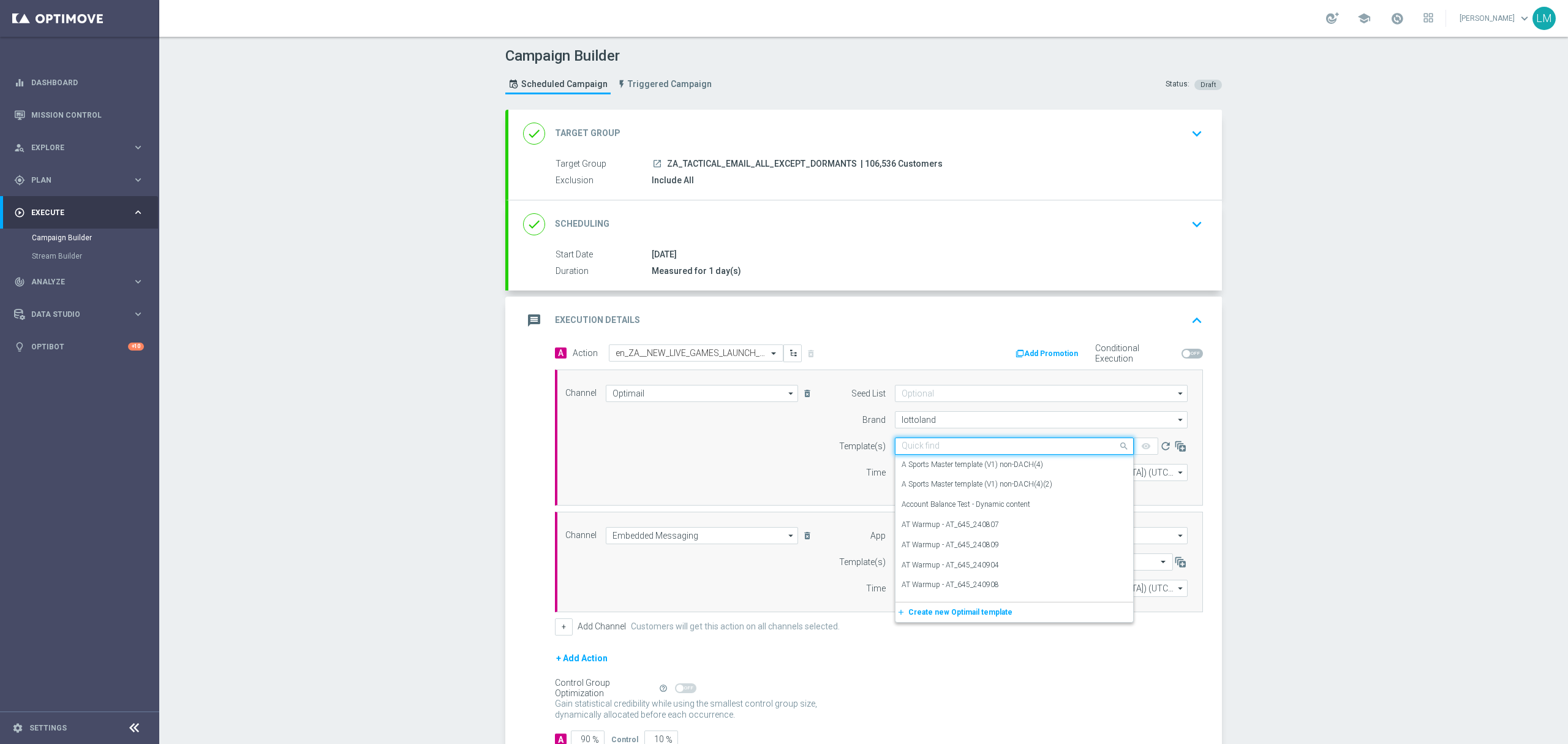
paste input "en_ZA__NEW_LIVE_GAMES_LAUNCH_MAILER__EMT_ALL_EM_TAC_LT"
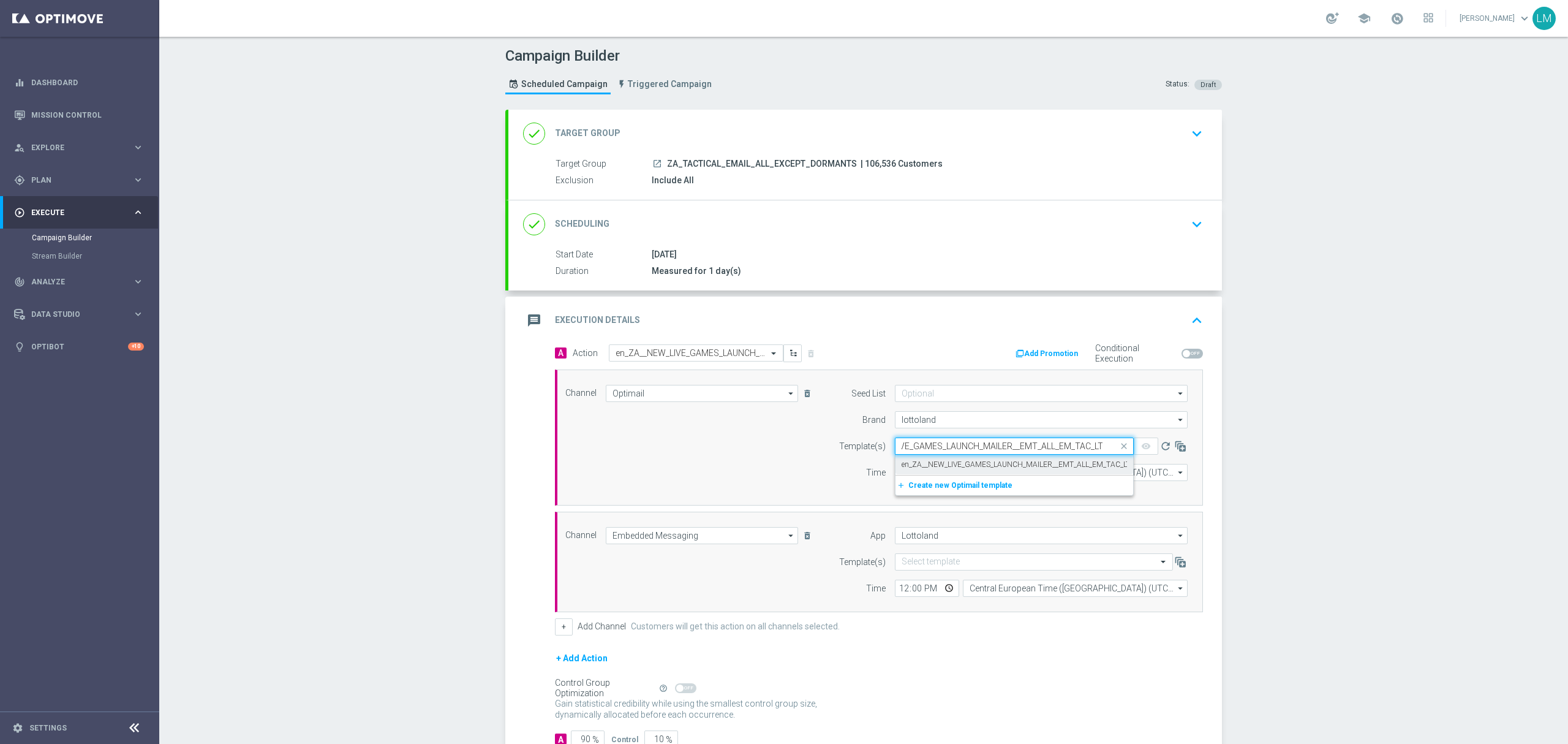
click at [951, 464] on label "en_ZA__NEW_LIVE_GAMES_LAUNCH_MAILER__EMT_ALL_EM_TAC_LT" at bounding box center [1016, 464] width 229 height 10
type input "en_ZA__NEW_LIVE_GAMES_LAUNCH_MAILER__EMT_ALL_EM_TAC_LT"
click at [951, 567] on input "text" at bounding box center [1021, 562] width 240 height 10
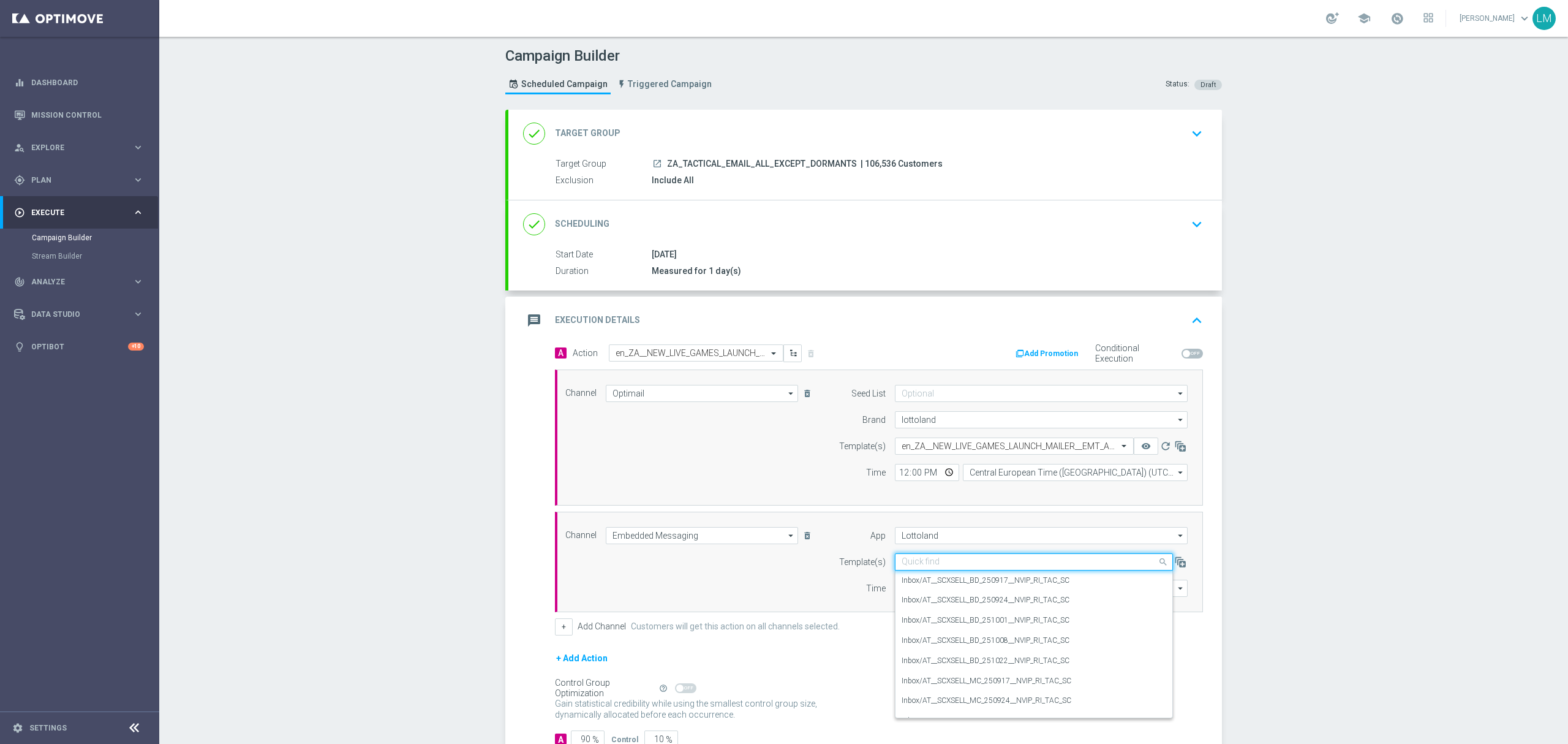
paste input "en_ZA__NEW_LIVE_GAMES_LAUNCH_MAILER__ALL_RI_TAC_LT"
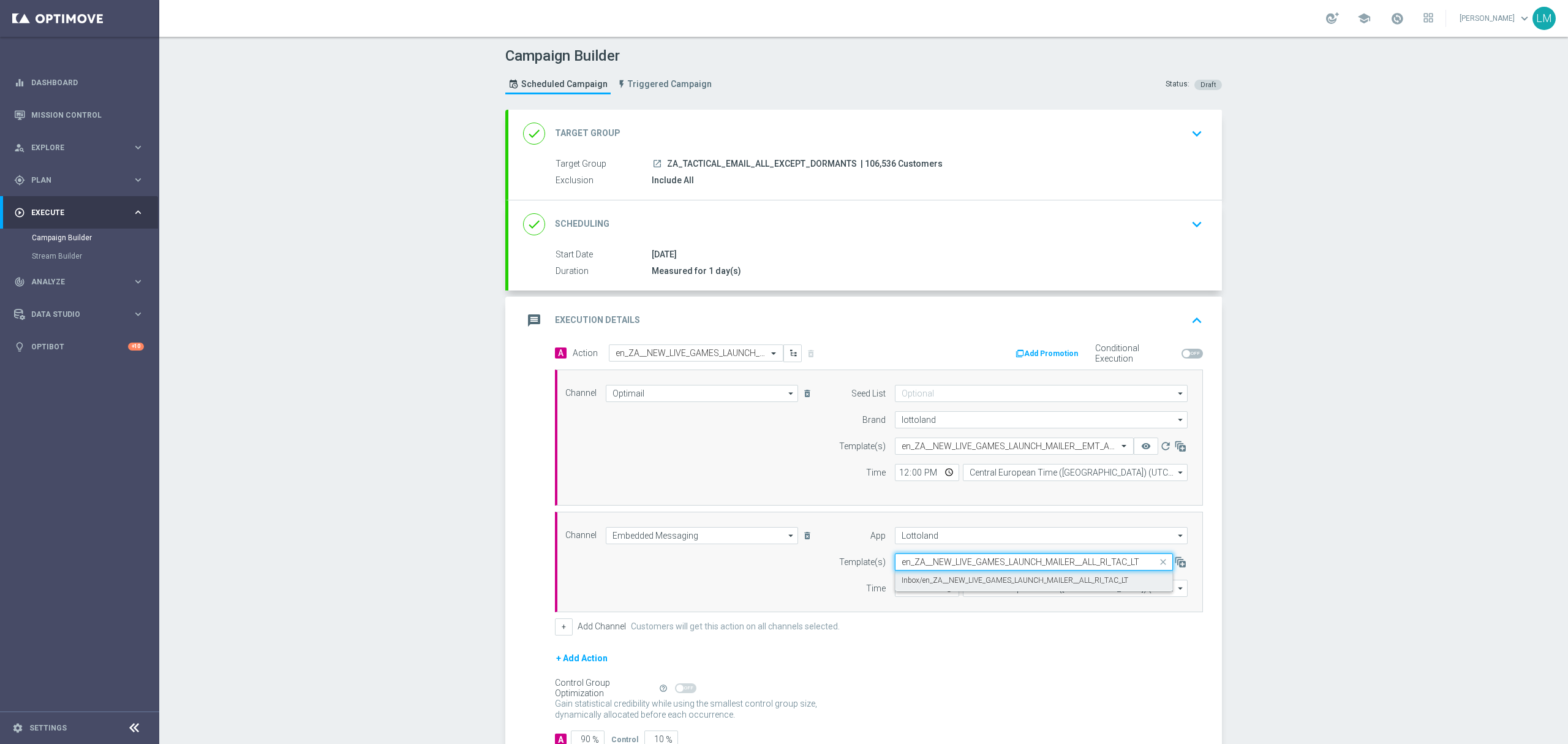
click at [954, 581] on label "Inbox/en_ZA__NEW_LIVE_GAMES_LAUNCH_MAILER__ALL_RI_TAC_LT" at bounding box center [1015, 580] width 227 height 10
type input "en_ZA__NEW_LIVE_GAMES_LAUNCH_MAILER__ALL_RI_TAC_LT"
click at [944, 469] on input "12:00" at bounding box center [928, 472] width 64 height 17
type input "18:00"
click at [812, 469] on div "Channel Optimail Optimail arrow_drop_down Drag here to set row groups Drag here…" at bounding box center [876, 438] width 640 height 106
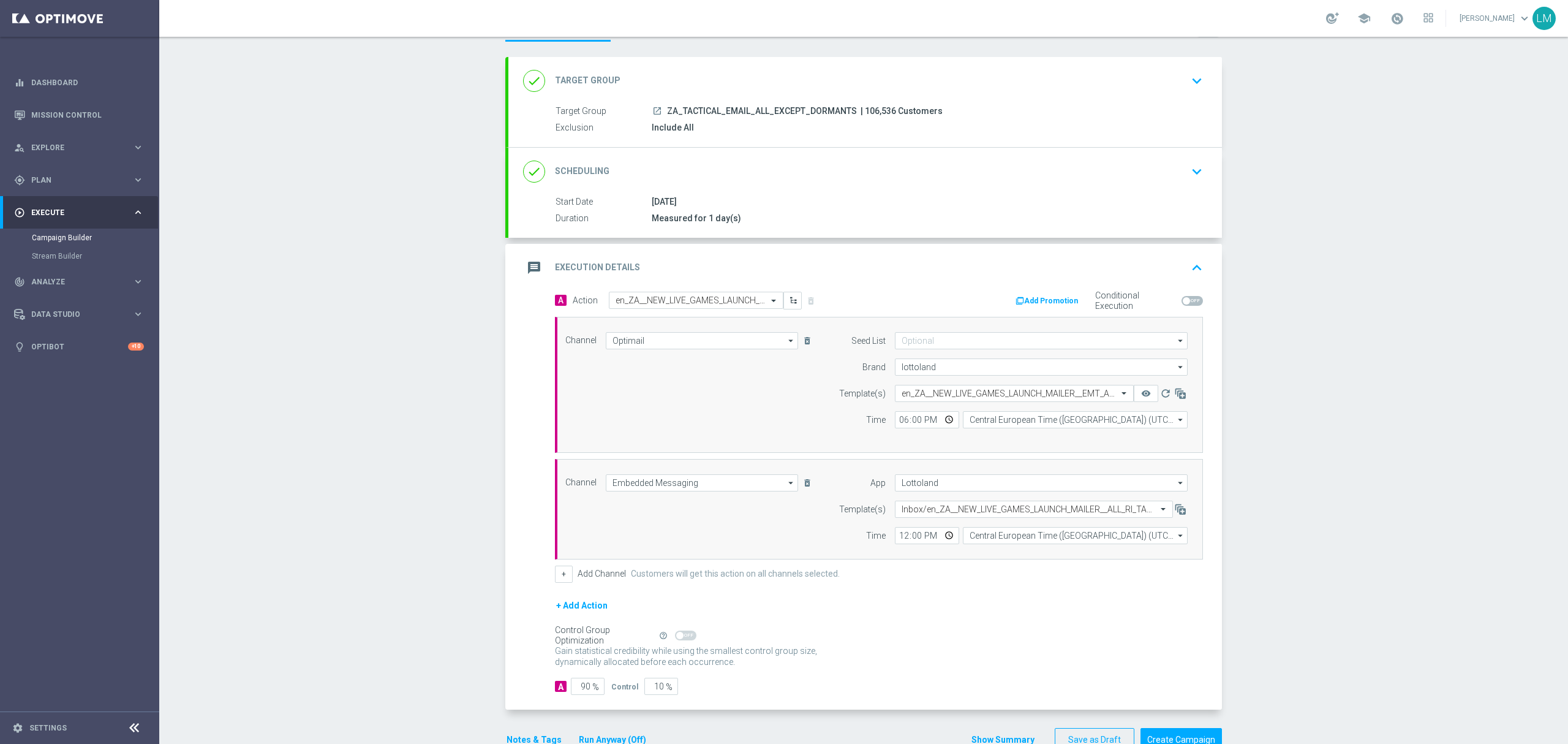
scroll to position [82, 0]
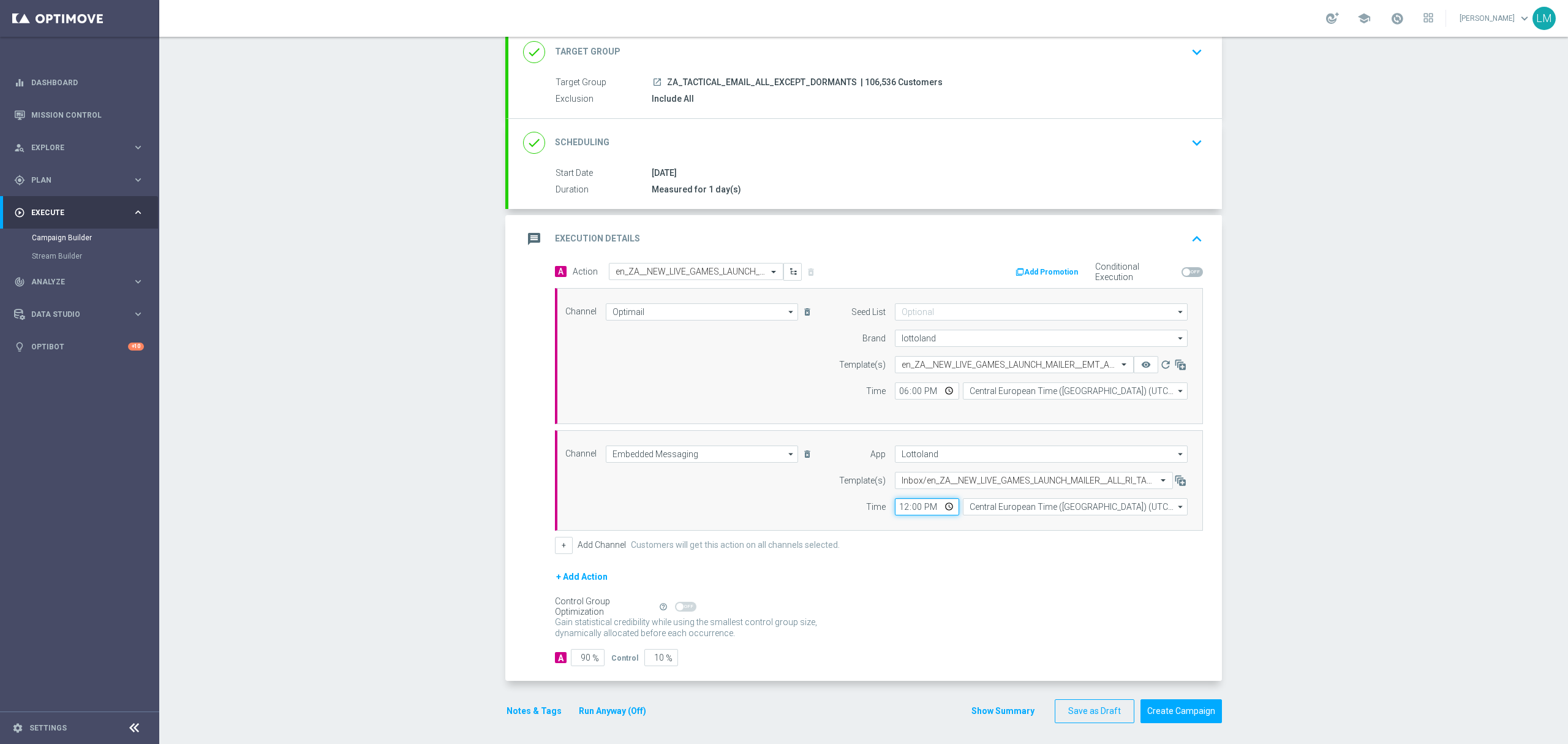
click at [940, 505] on input "12:00" at bounding box center [928, 506] width 64 height 17
type input "18:00"
click at [851, 594] on div "+ Add Action" at bounding box center [879, 584] width 648 height 31
click at [649, 658] on input "10" at bounding box center [661, 657] width 34 height 17
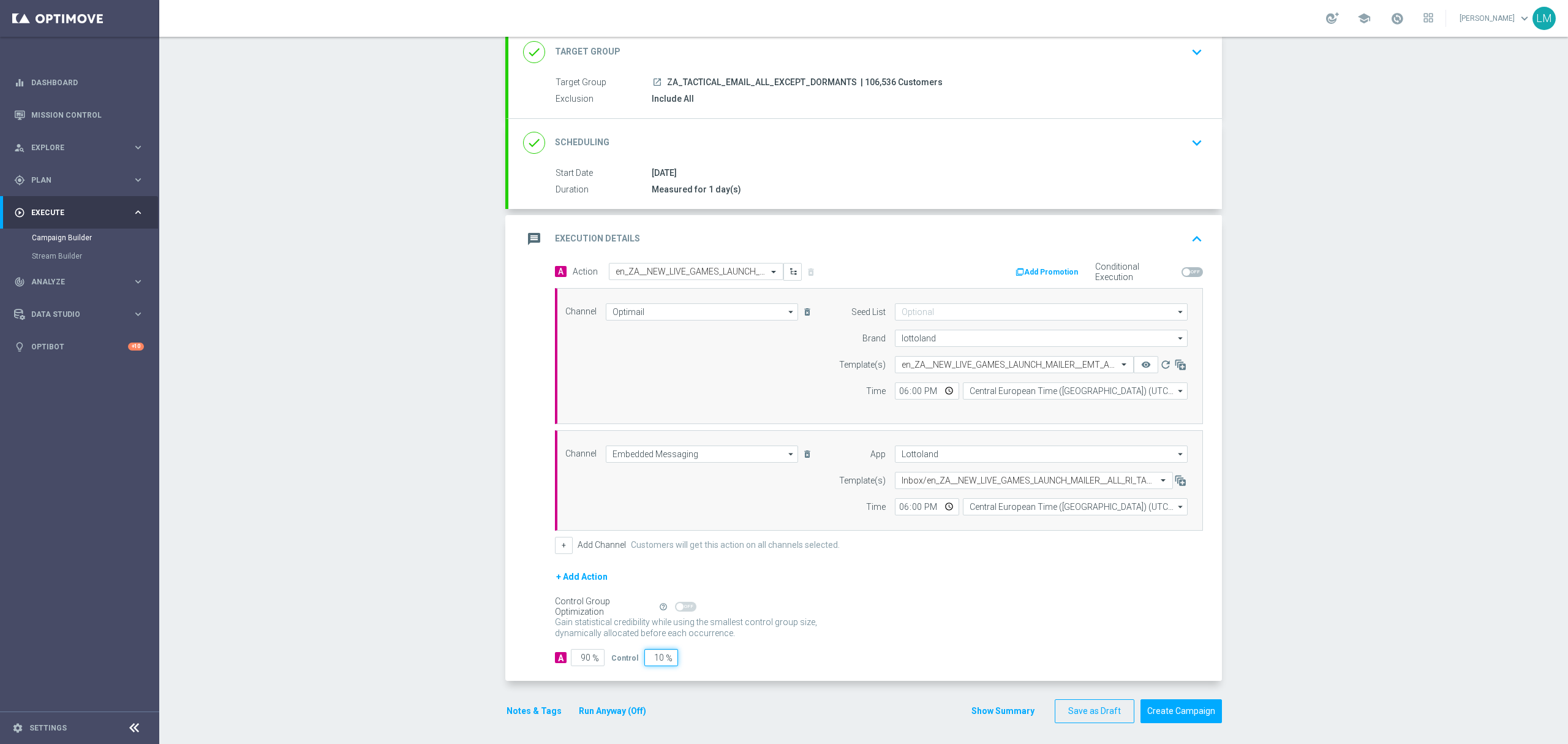
type input "5"
type input "95"
type input "5"
click at [971, 587] on div "+ Add Action" at bounding box center [879, 584] width 648 height 31
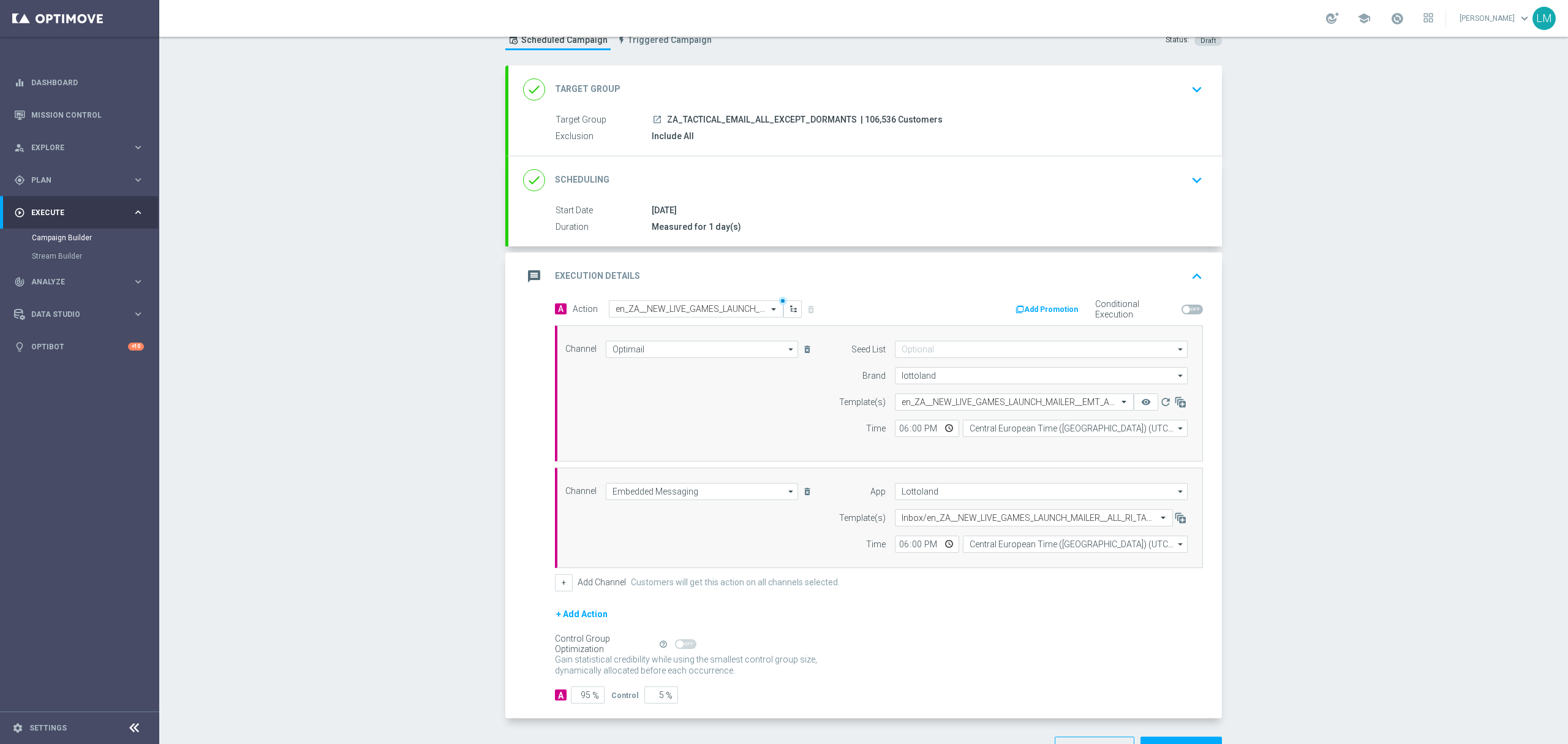
scroll to position [0, 0]
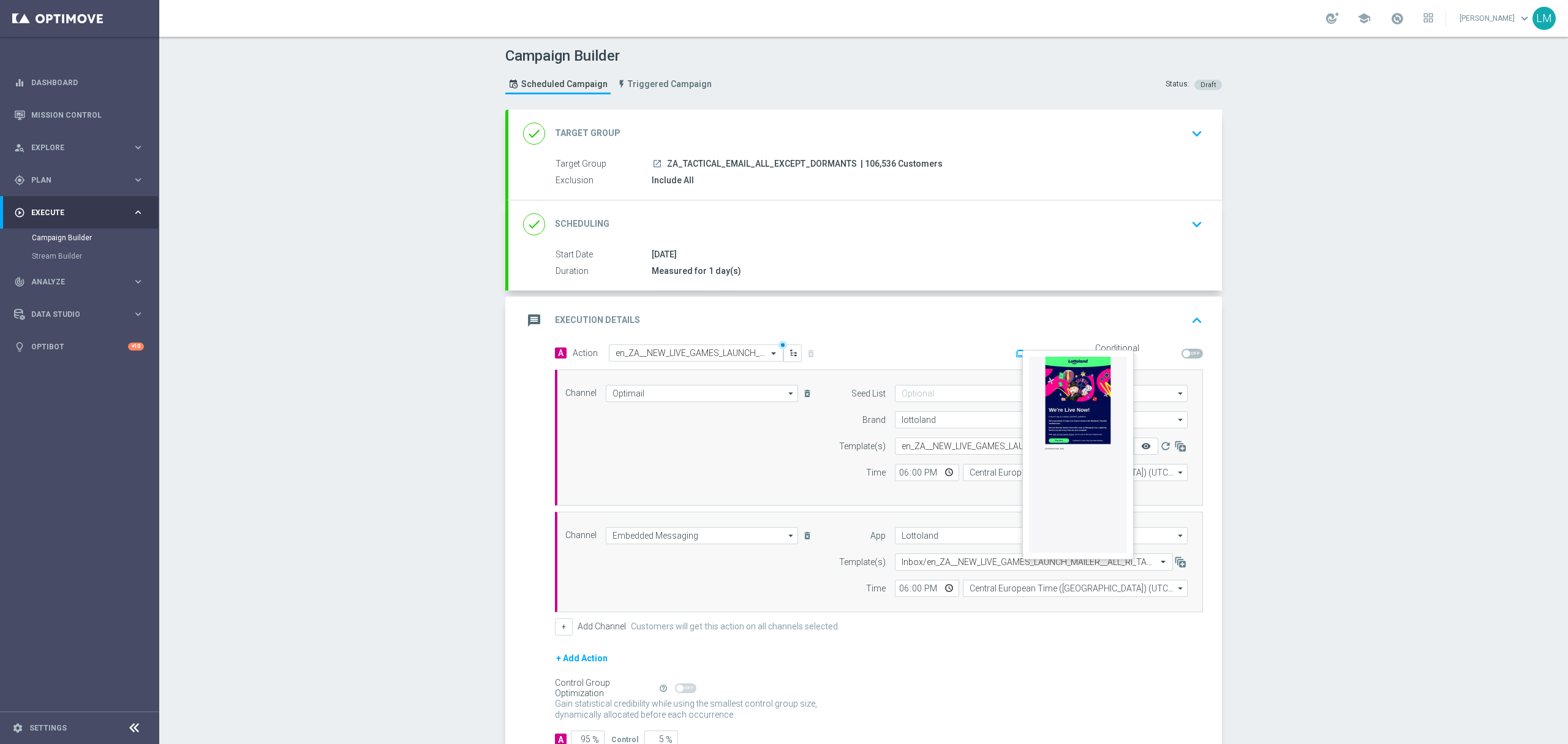
click at [1141, 449] on icon "remove_red_eye" at bounding box center [1146, 446] width 10 height 10
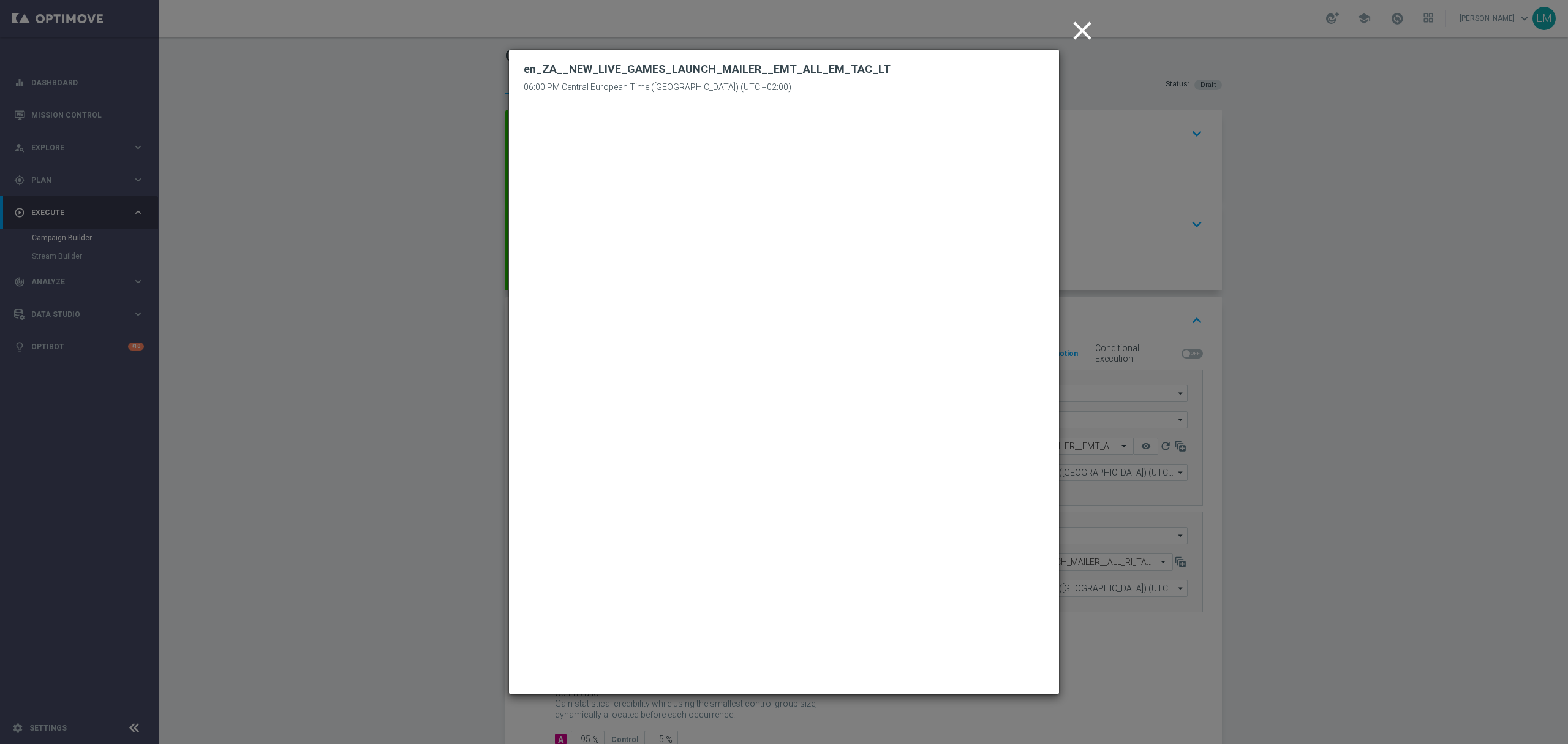
click at [1069, 29] on icon "close" at bounding box center [1082, 30] width 31 height 31
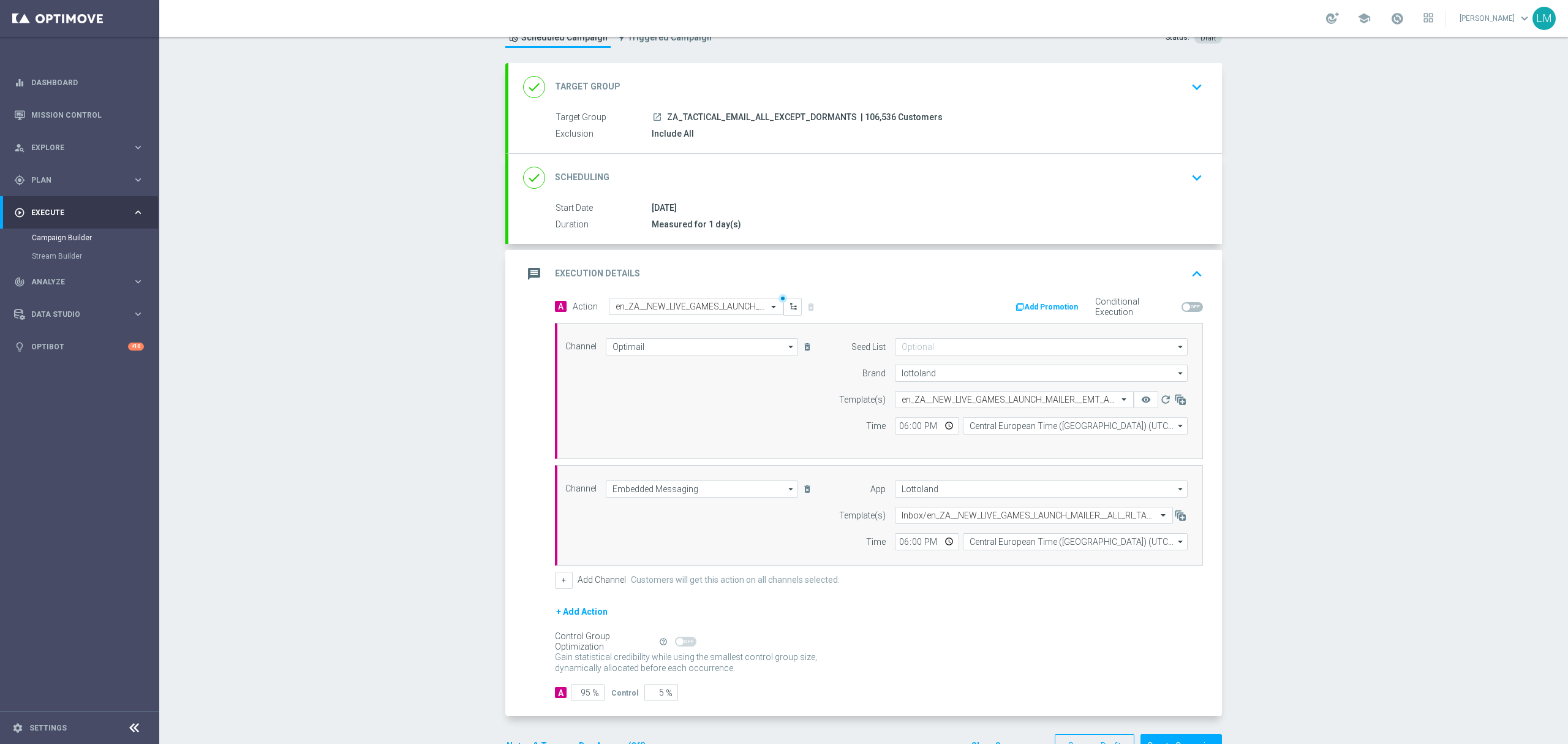
scroll to position [89, 0]
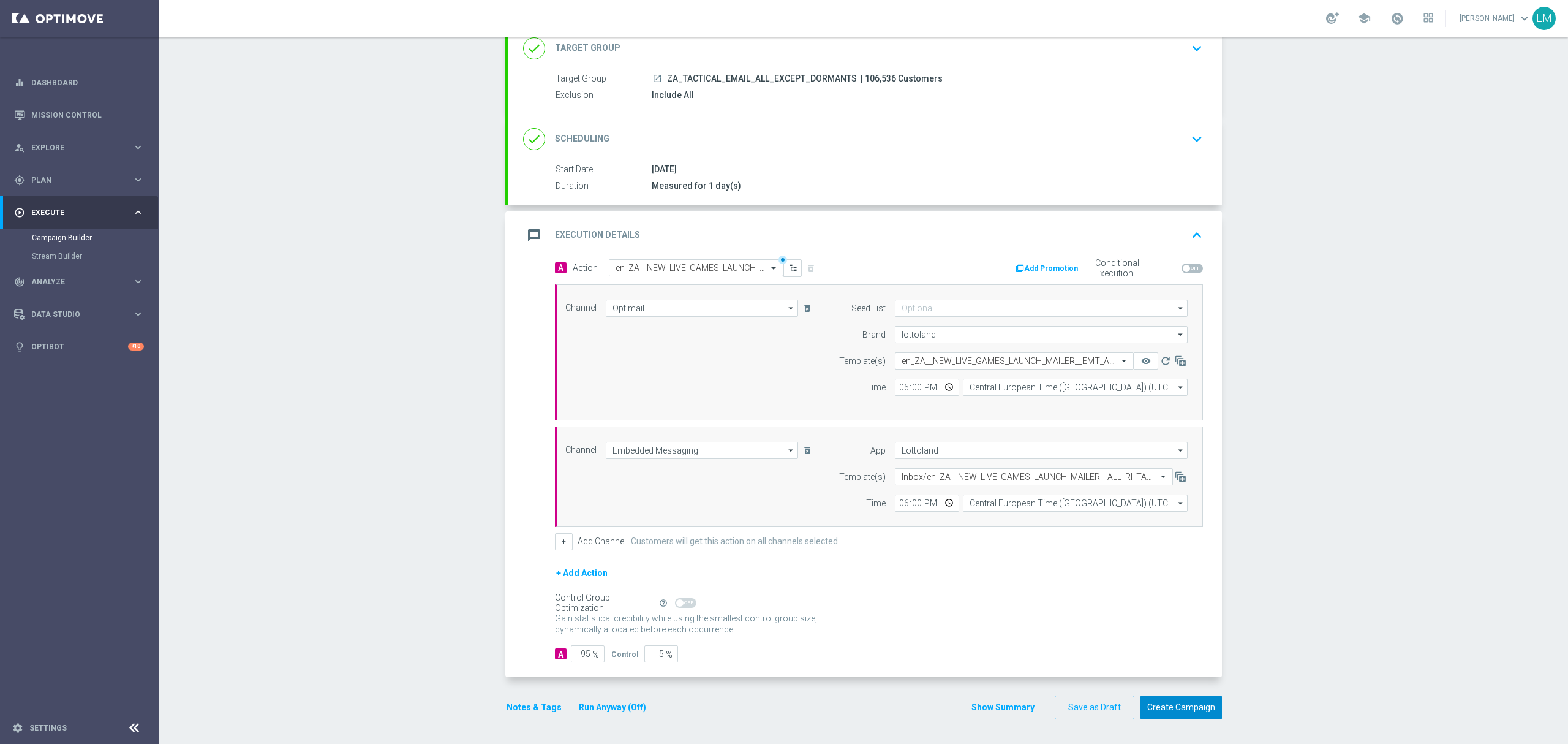
click at [1154, 696] on button "Create Campaign" at bounding box center [1181, 707] width 82 height 24
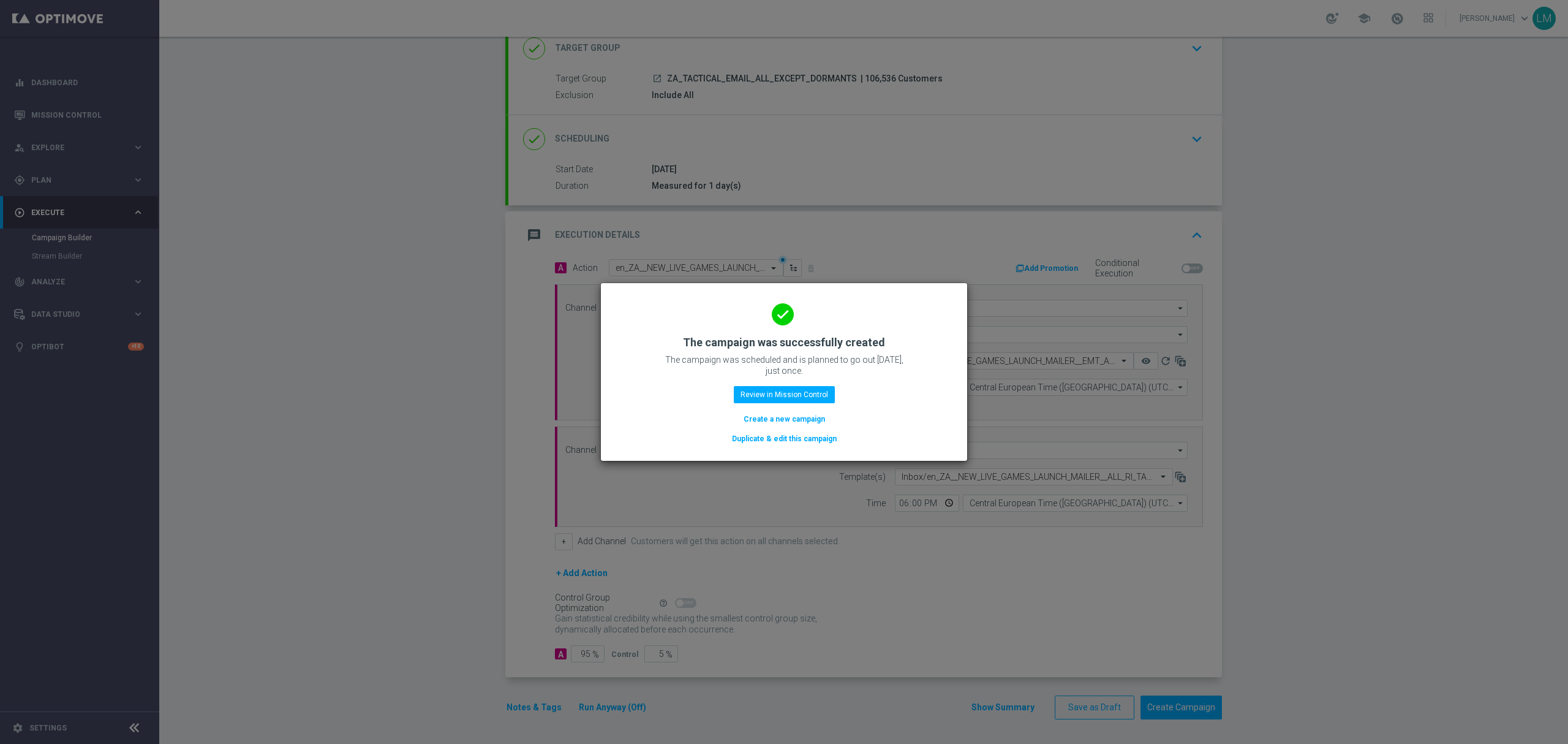
drag, startPoint x: 808, startPoint y: 417, endPoint x: 1, endPoint y: 244, distance: 825.3
click at [808, 417] on button "Create a new campaign" at bounding box center [784, 419] width 84 height 14
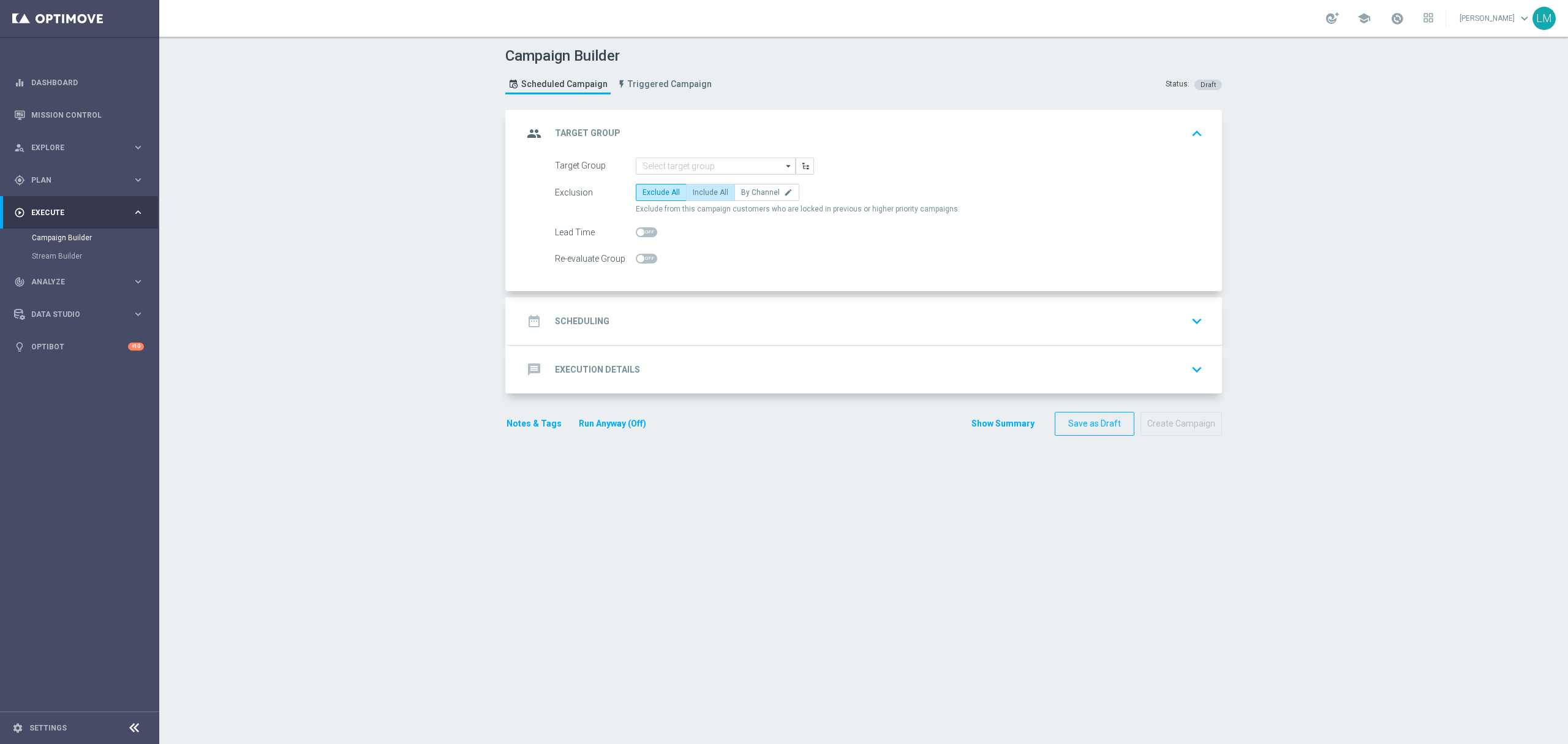
click at [693, 195] on span "Include All" at bounding box center [710, 193] width 36 height 9
click at [693, 195] on input "Include All" at bounding box center [697, 195] width 8 height 8
radio input "true"
click at [109, 121] on link "Mission Control" at bounding box center [88, 114] width 113 height 32
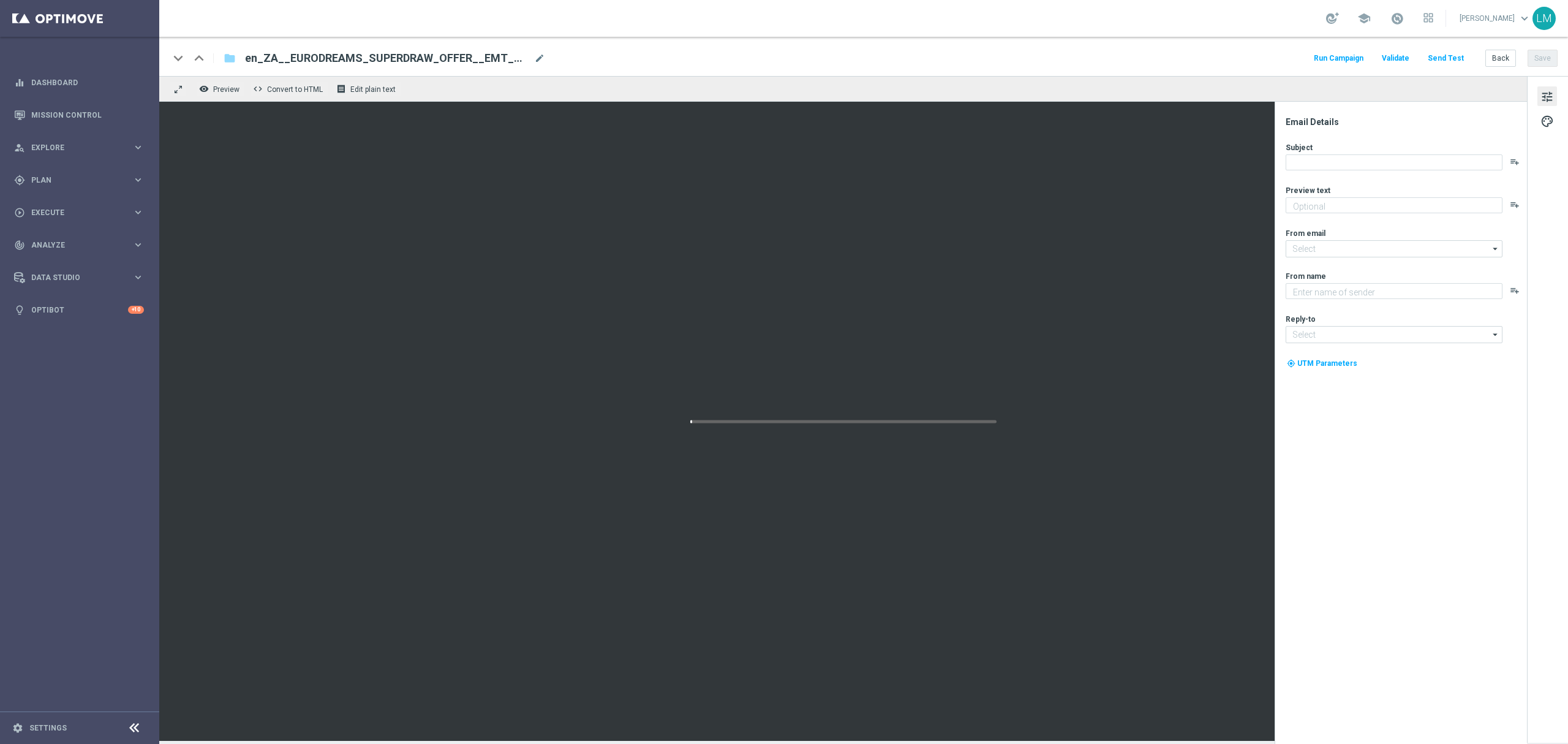
type textarea "Make sure to claim this special offer to mark the occasion!"
type input "[EMAIL_ADDRESS][DOMAIN_NAME]"
type textarea "Lottoland"
type input "support@lottoland.co.uk"
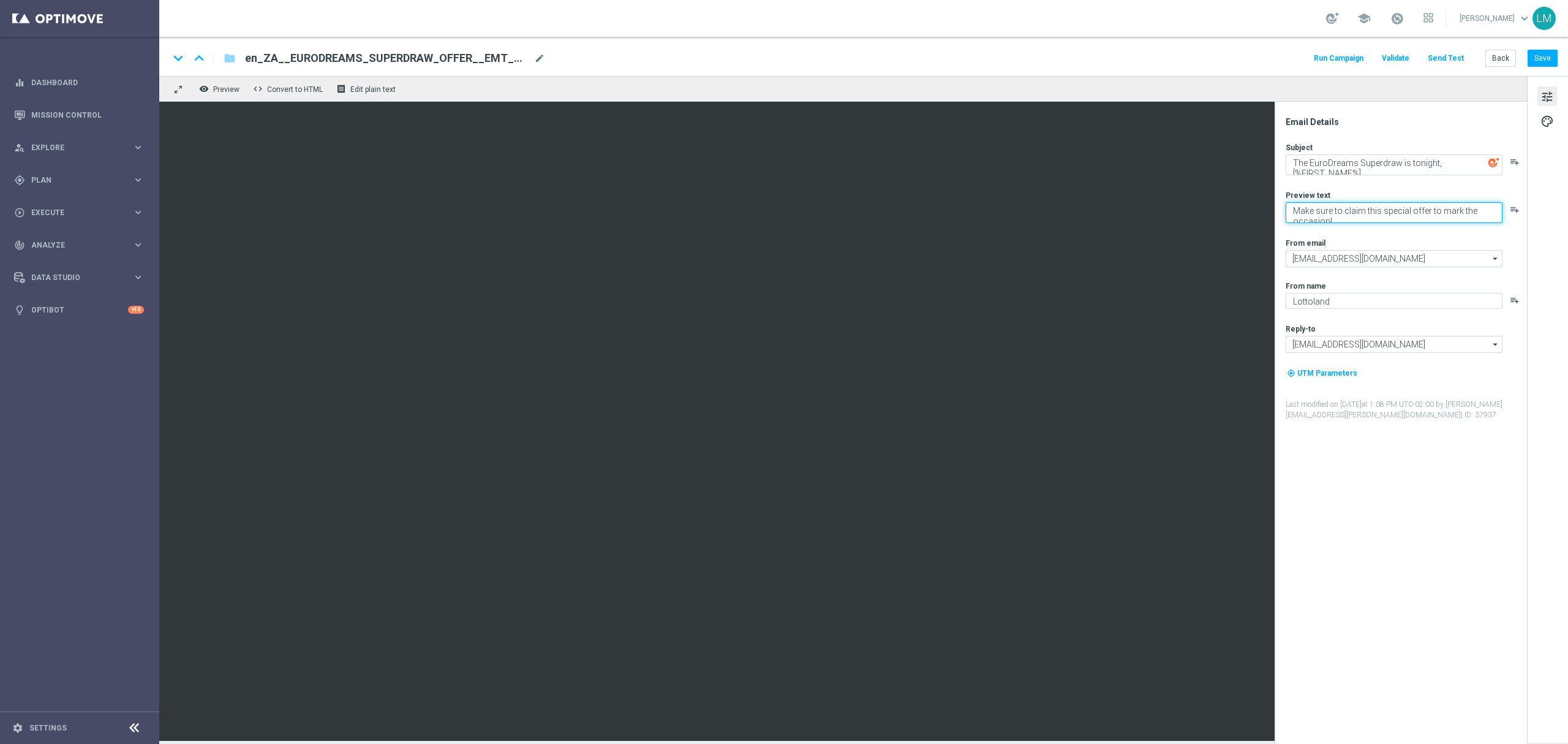
click at [1392, 212] on textarea "Make sure to claim this special offer to mark the occasion!" at bounding box center [1394, 212] width 217 height 21
